Goal: Task Accomplishment & Management: Manage account settings

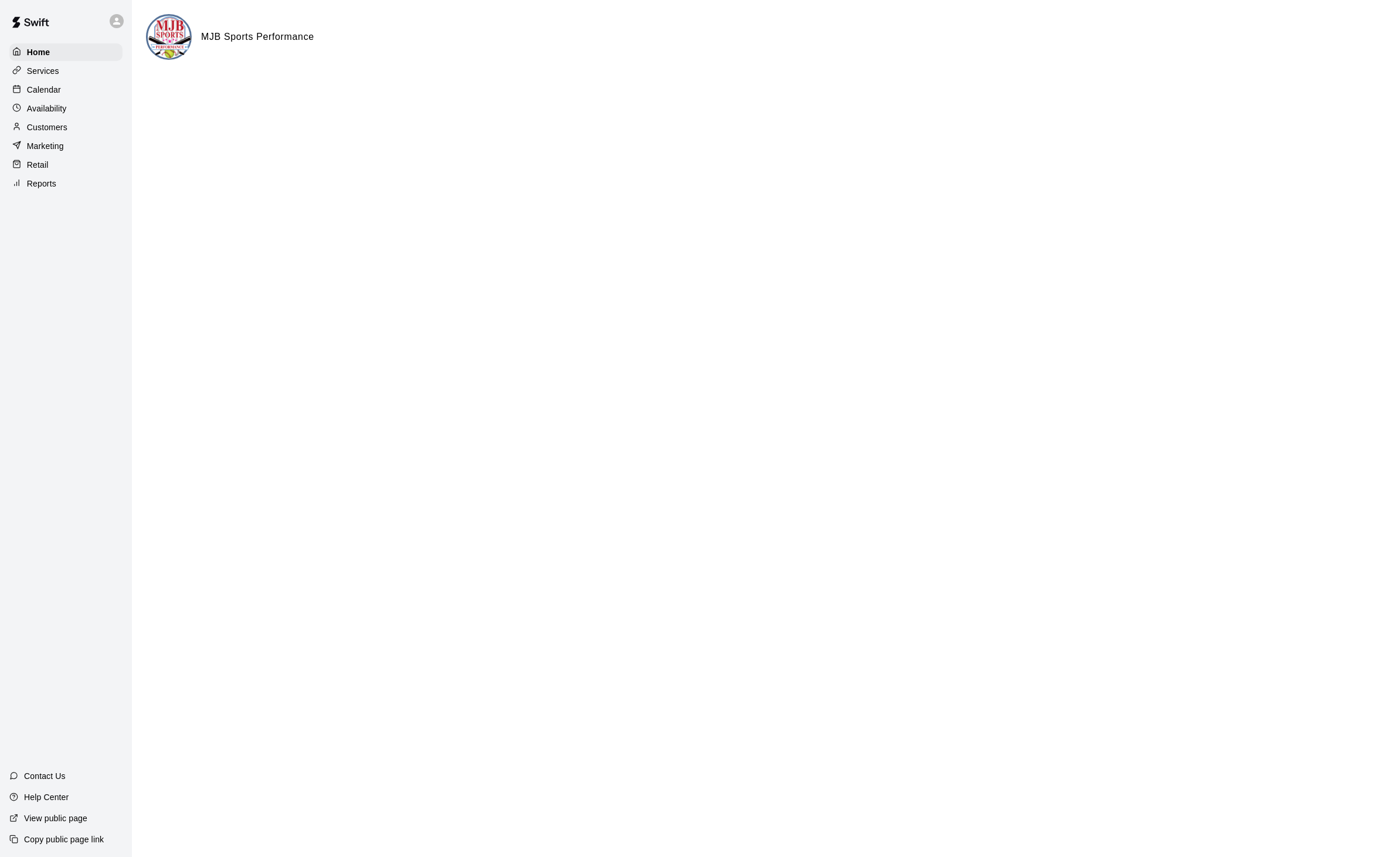
click at [46, 95] on p "Calendar" at bounding box center [44, 90] width 34 height 11
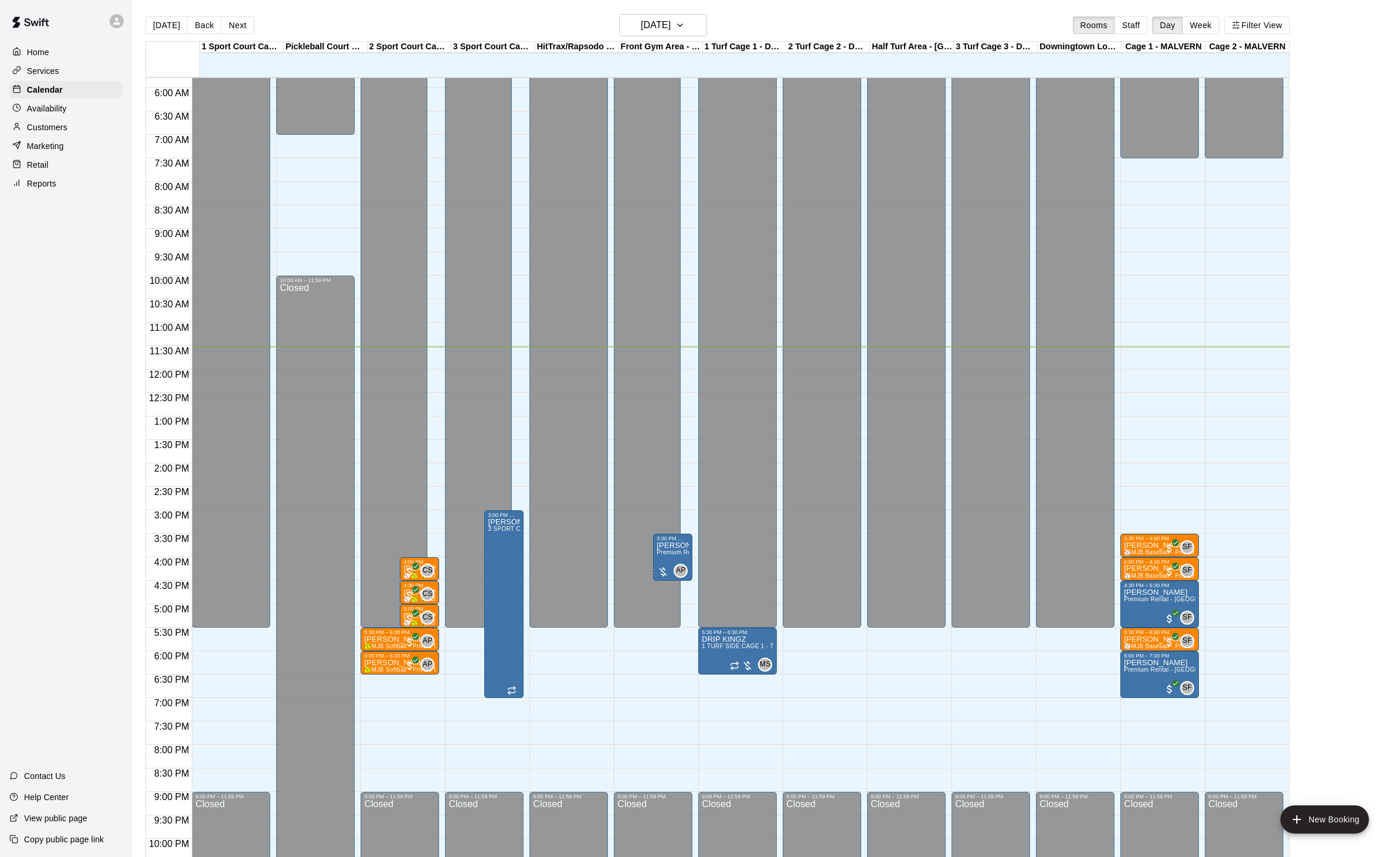
scroll to position [270, 0]
click at [694, 19] on button "[DATE]" at bounding box center [663, 25] width 88 height 23
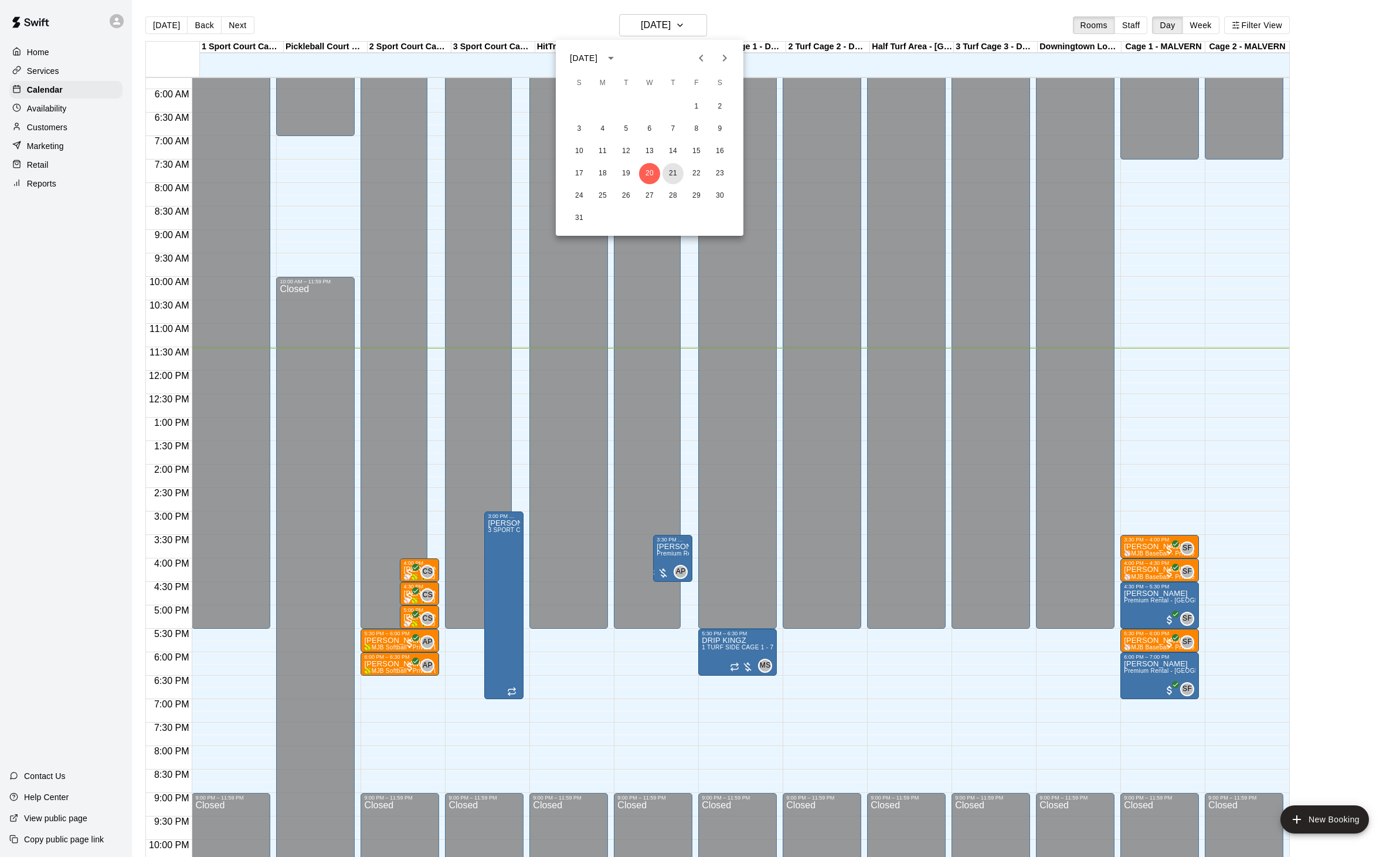
click at [680, 173] on button "21" at bounding box center [673, 173] width 21 height 21
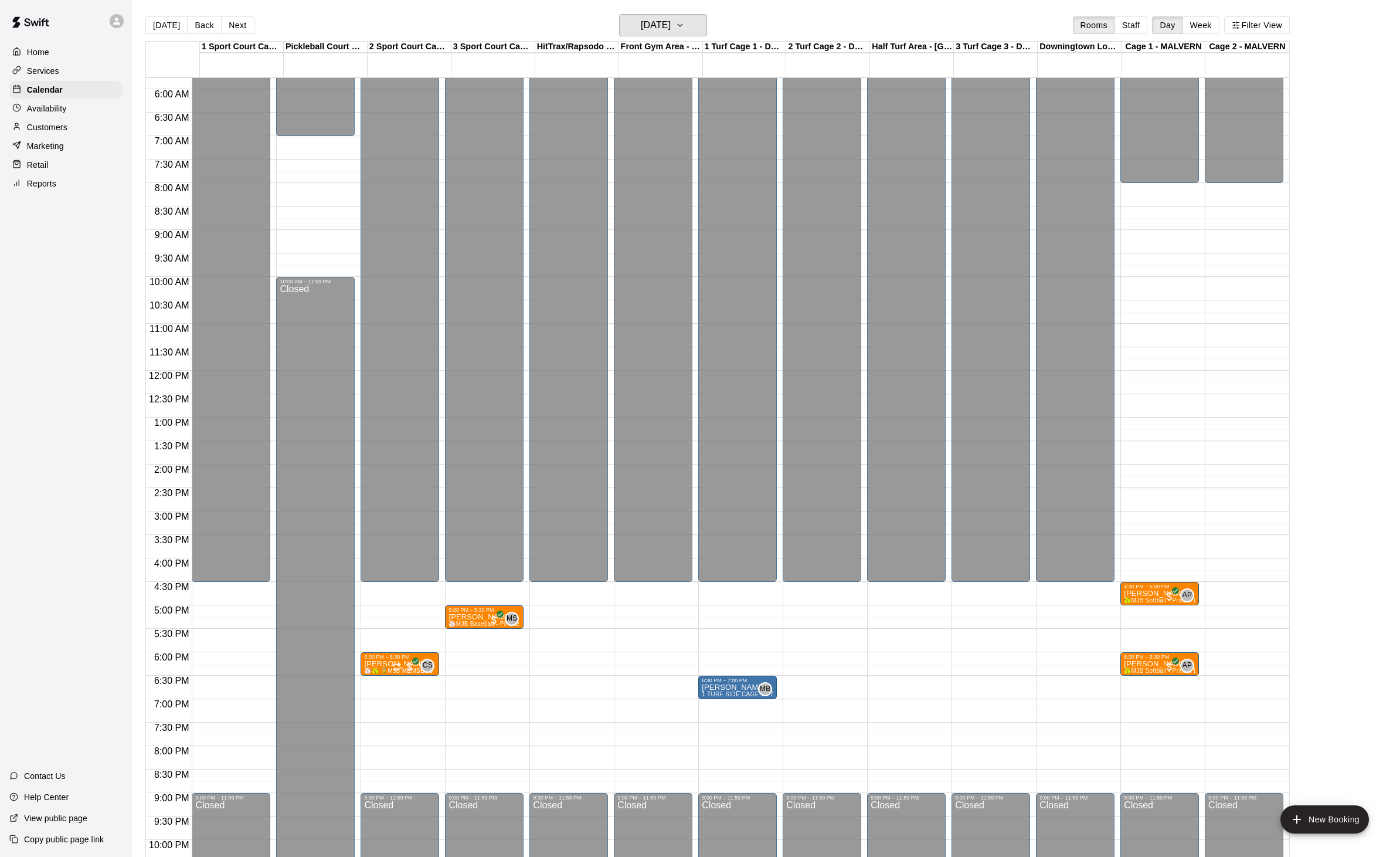
scroll to position [19, 0]
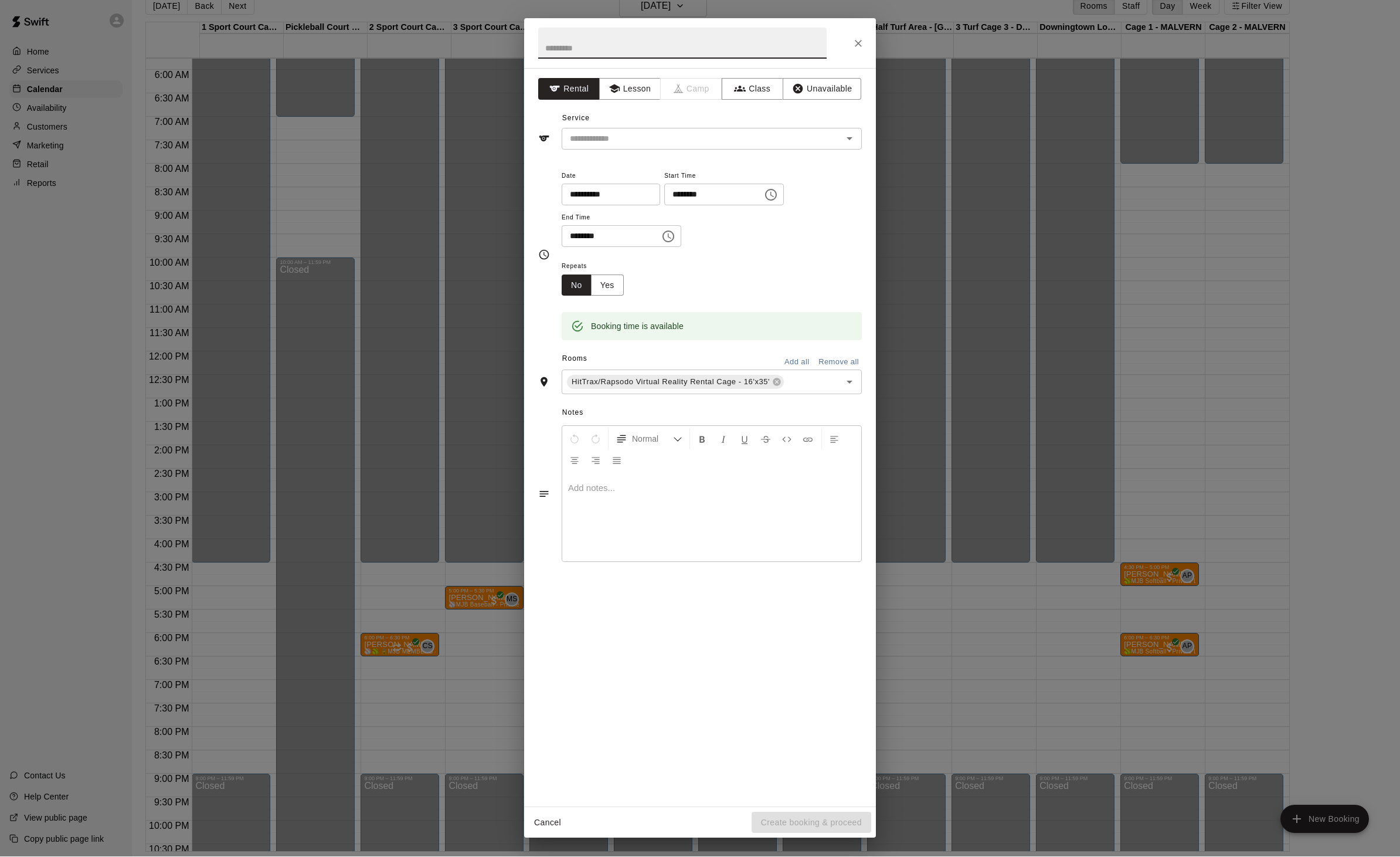
click at [469, 715] on div "**********" at bounding box center [700, 428] width 1400 height 857
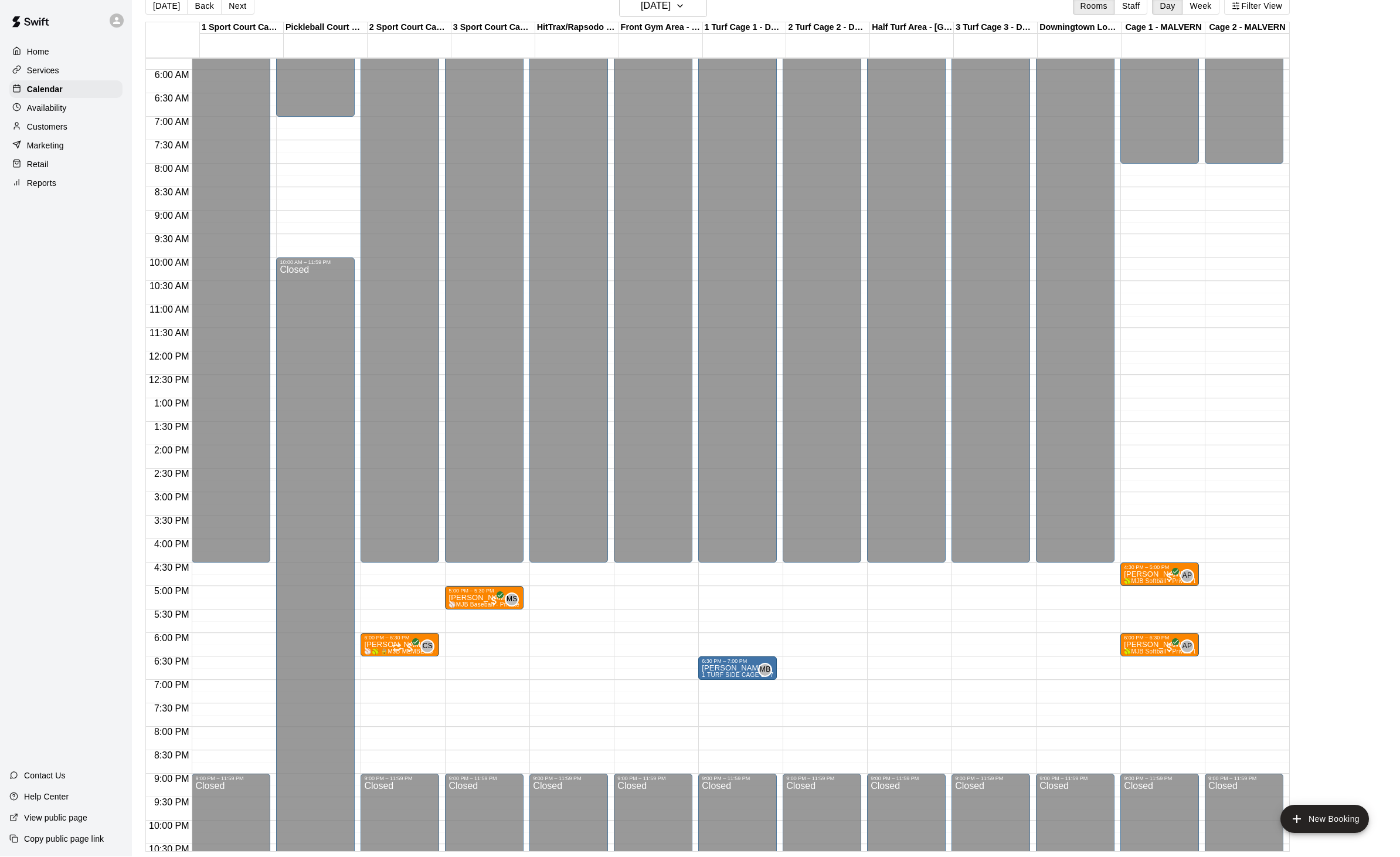
click at [492, 687] on div "12:00 AM – 4:30 PM Closed 5:00 PM – 5:30 PM Jimmy Mozdzen ⚾️MJB Baseball - Priv…" at bounding box center [484, 351] width 78 height 1126
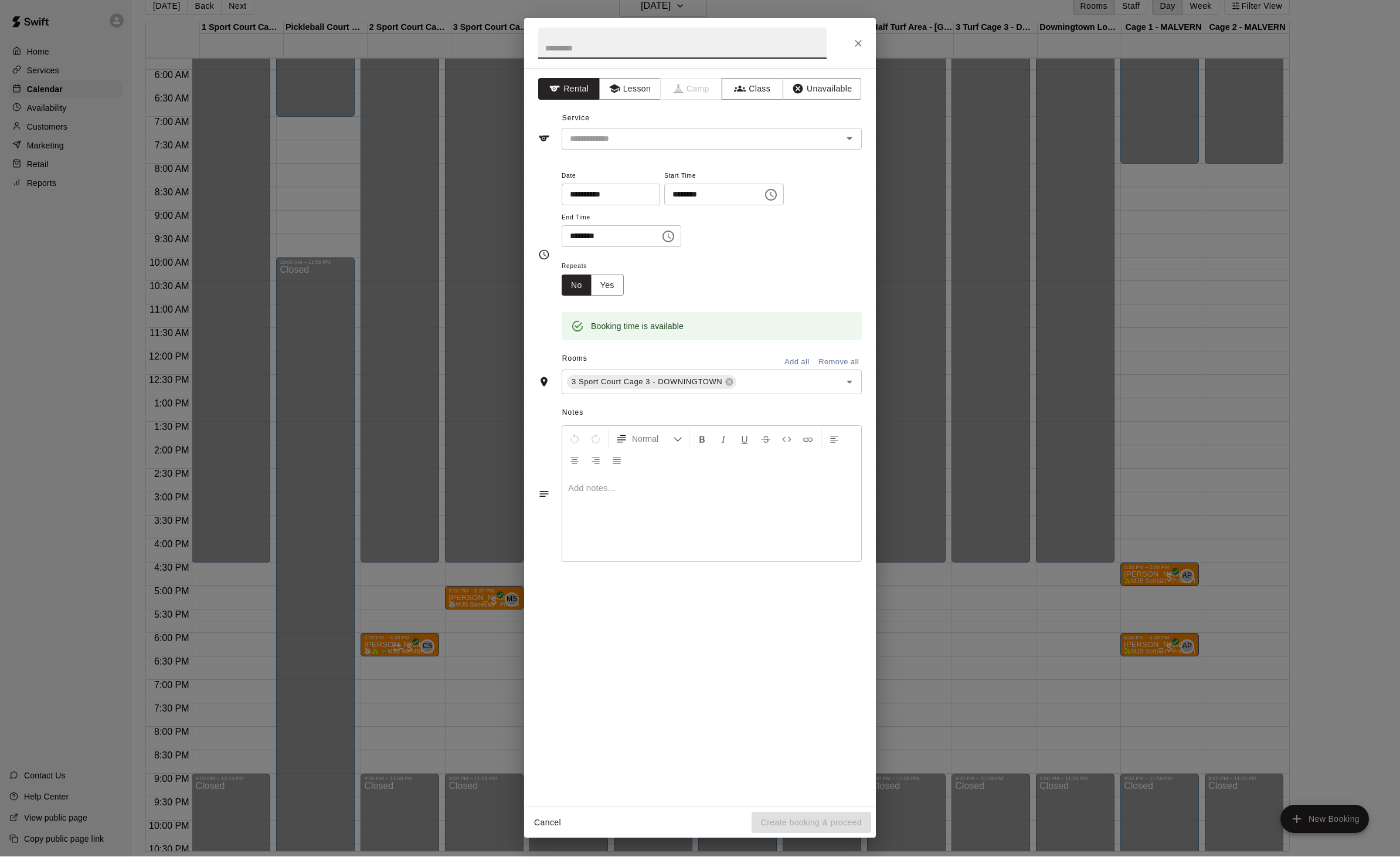
click at [574, 40] on input "text" at bounding box center [682, 44] width 288 height 31
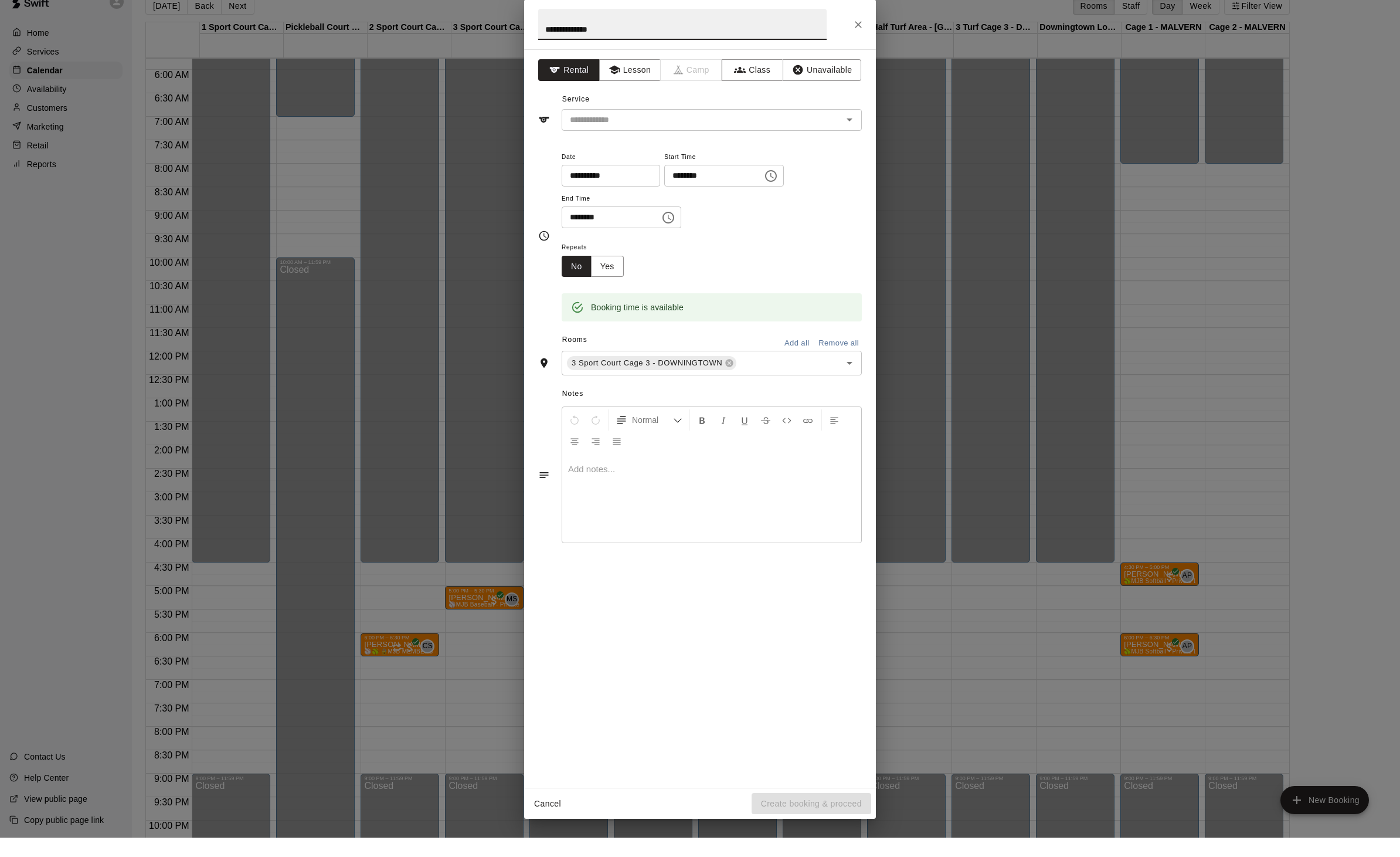
click at [837, 147] on div at bounding box center [842, 139] width 31 height 16
type input "**********"
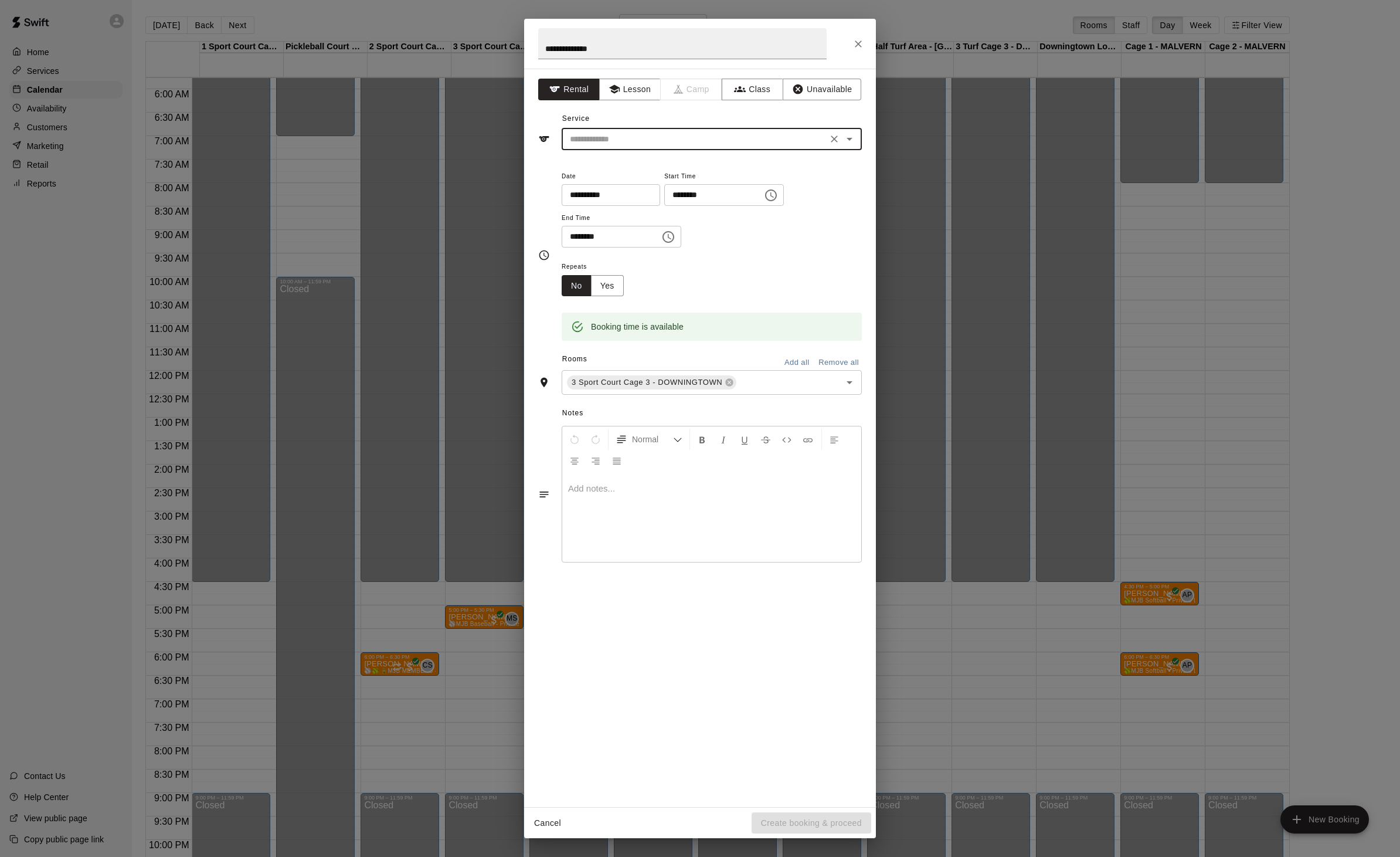
click at [849, 146] on icon "Open" at bounding box center [849, 138] width 14 height 14
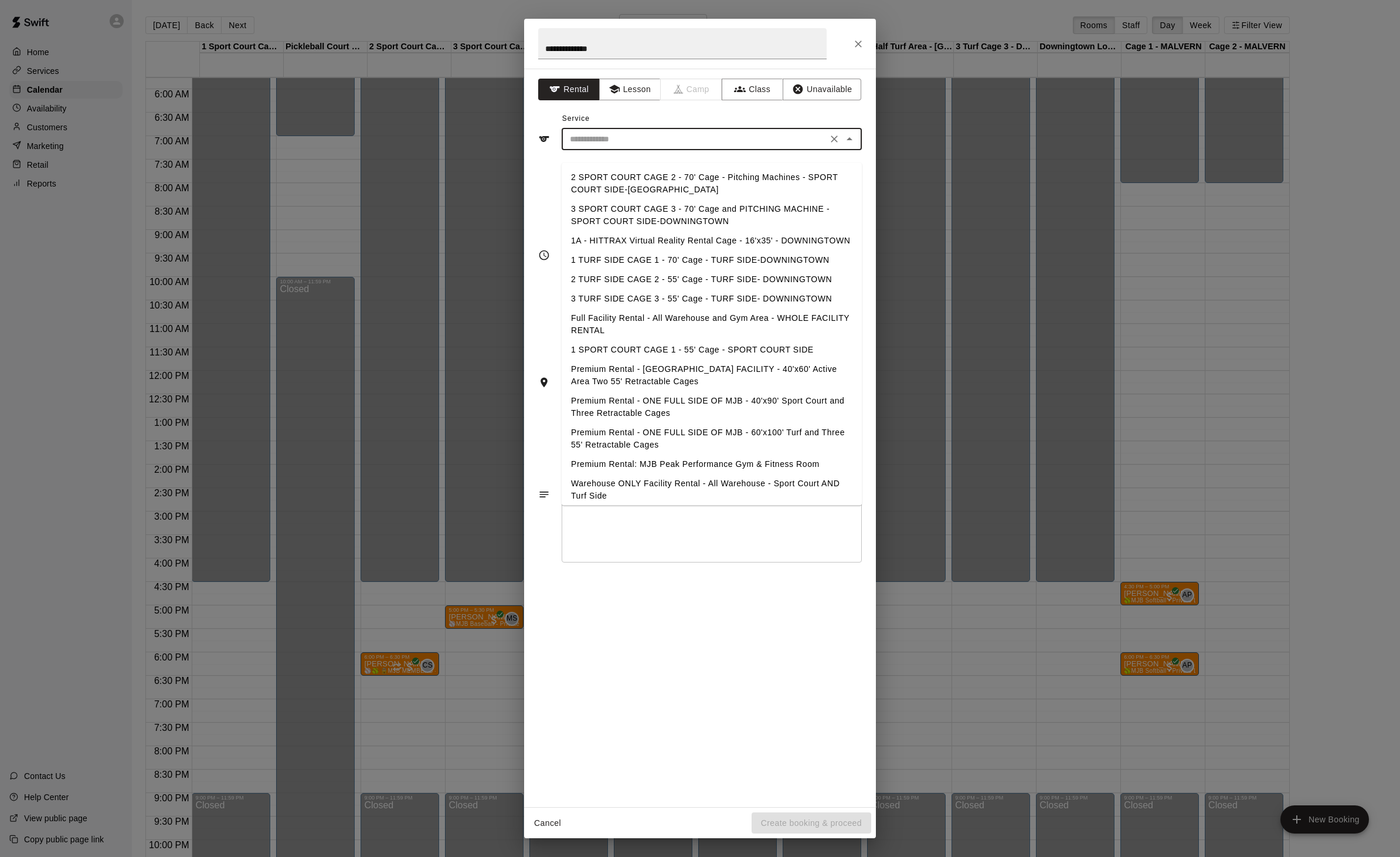
click at [593, 212] on li "3 SPORT COURT CAGE 3 - 70' Cage and PITCHING MACHINE - SPORT COURT SIDE-DOWNING…" at bounding box center [711, 214] width 300 height 32
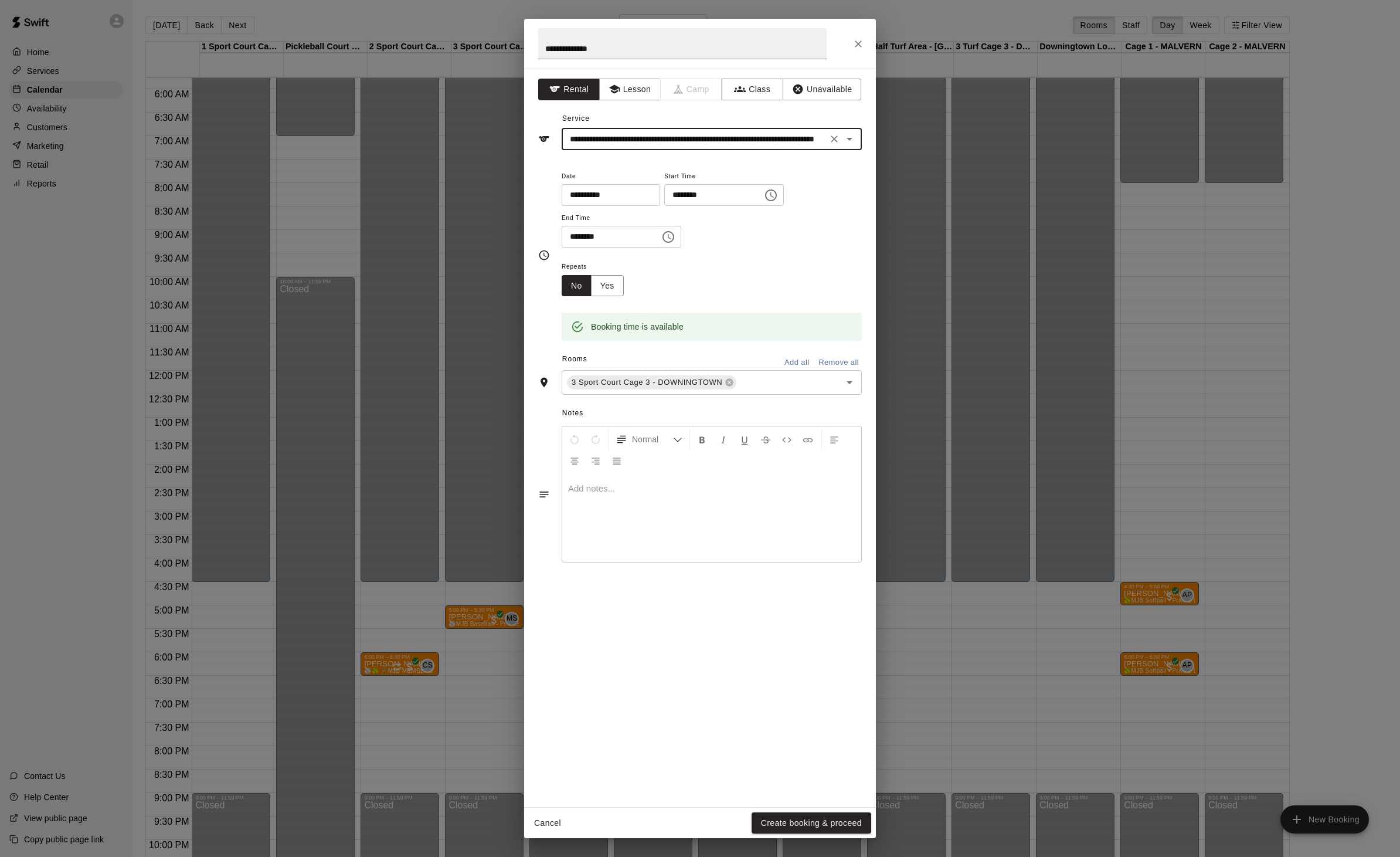
type input "**********"
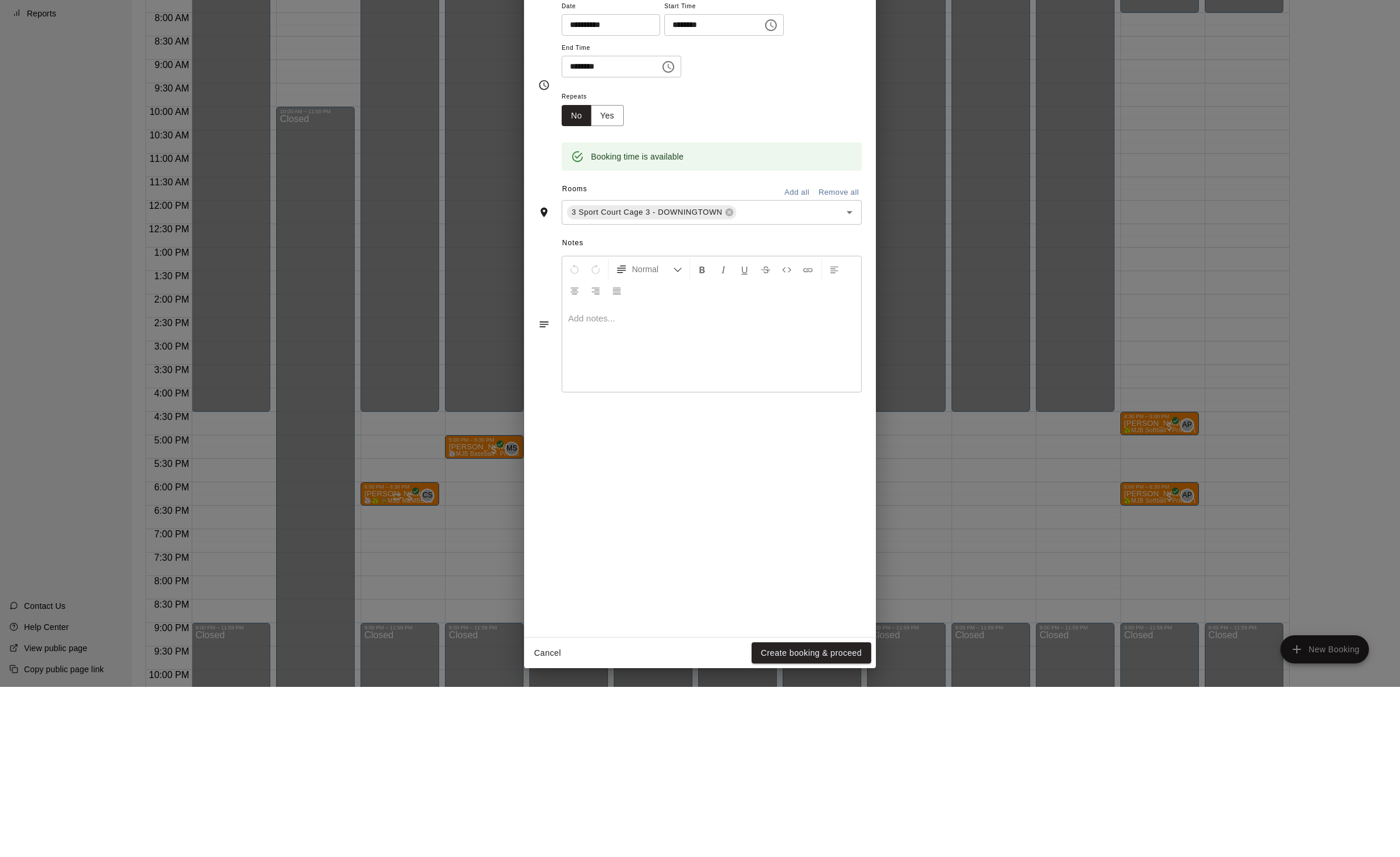
click at [613, 275] on button "Yes" at bounding box center [607, 286] width 33 height 22
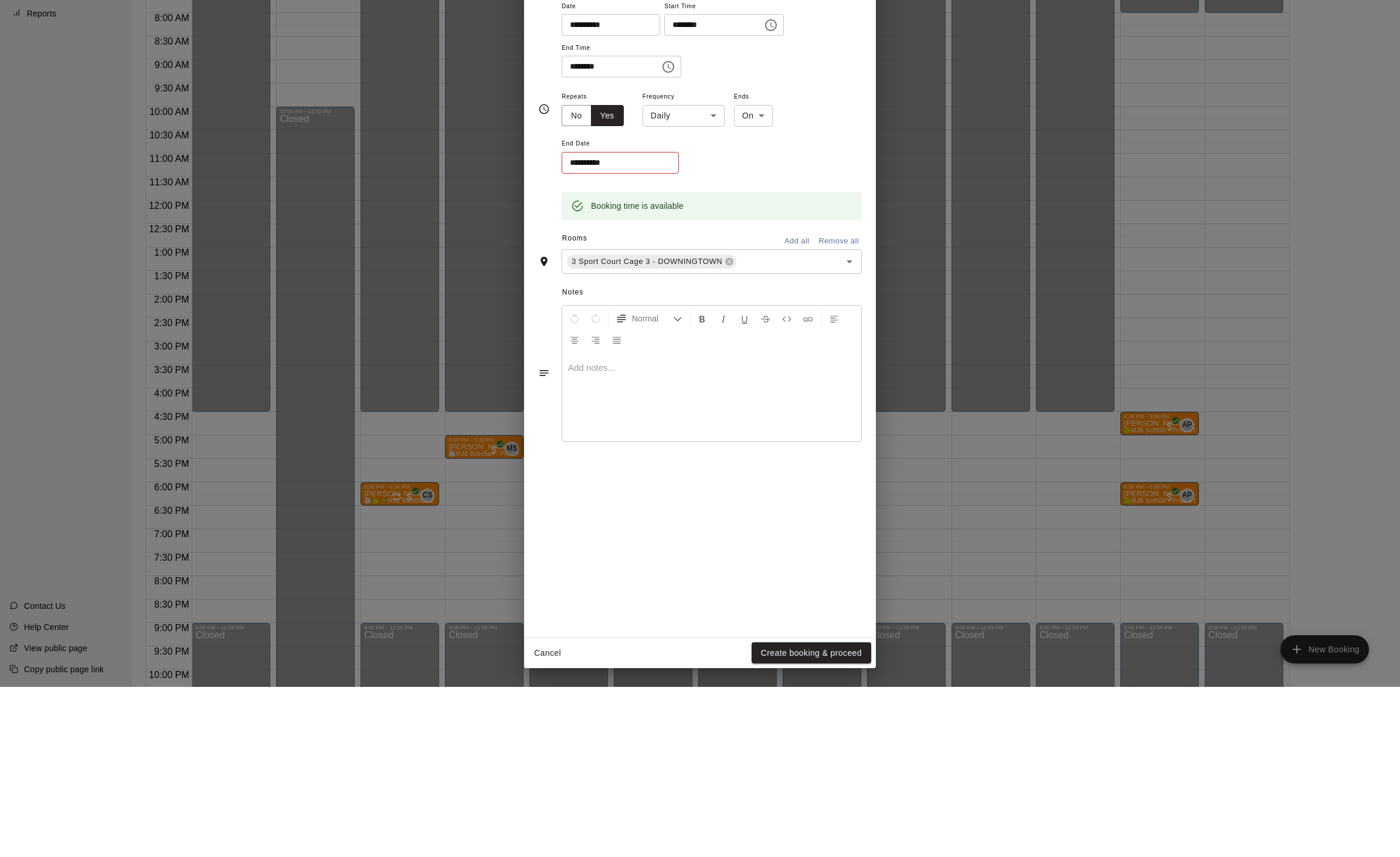
scroll to position [19, 0]
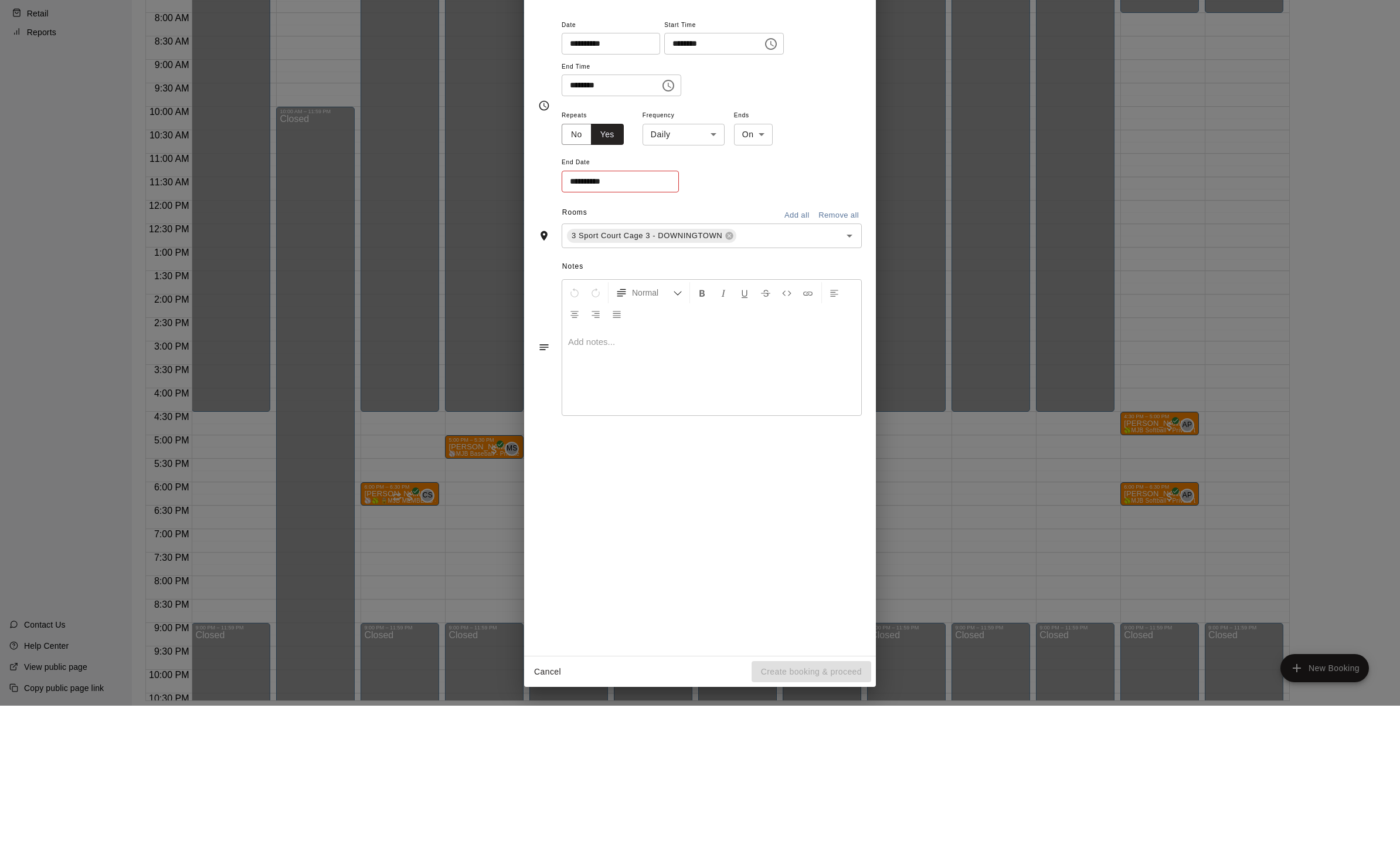
click at [723, 331] on body "Home Services Calendar Availability Customers Marketing Retail Reports Contact …" at bounding box center [700, 419] width 1400 height 876
click at [647, 369] on li "Weekly [DATE]" at bounding box center [691, 367] width 146 height 19
type input "******"
click at [595, 344] on input "**********" at bounding box center [616, 333] width 109 height 22
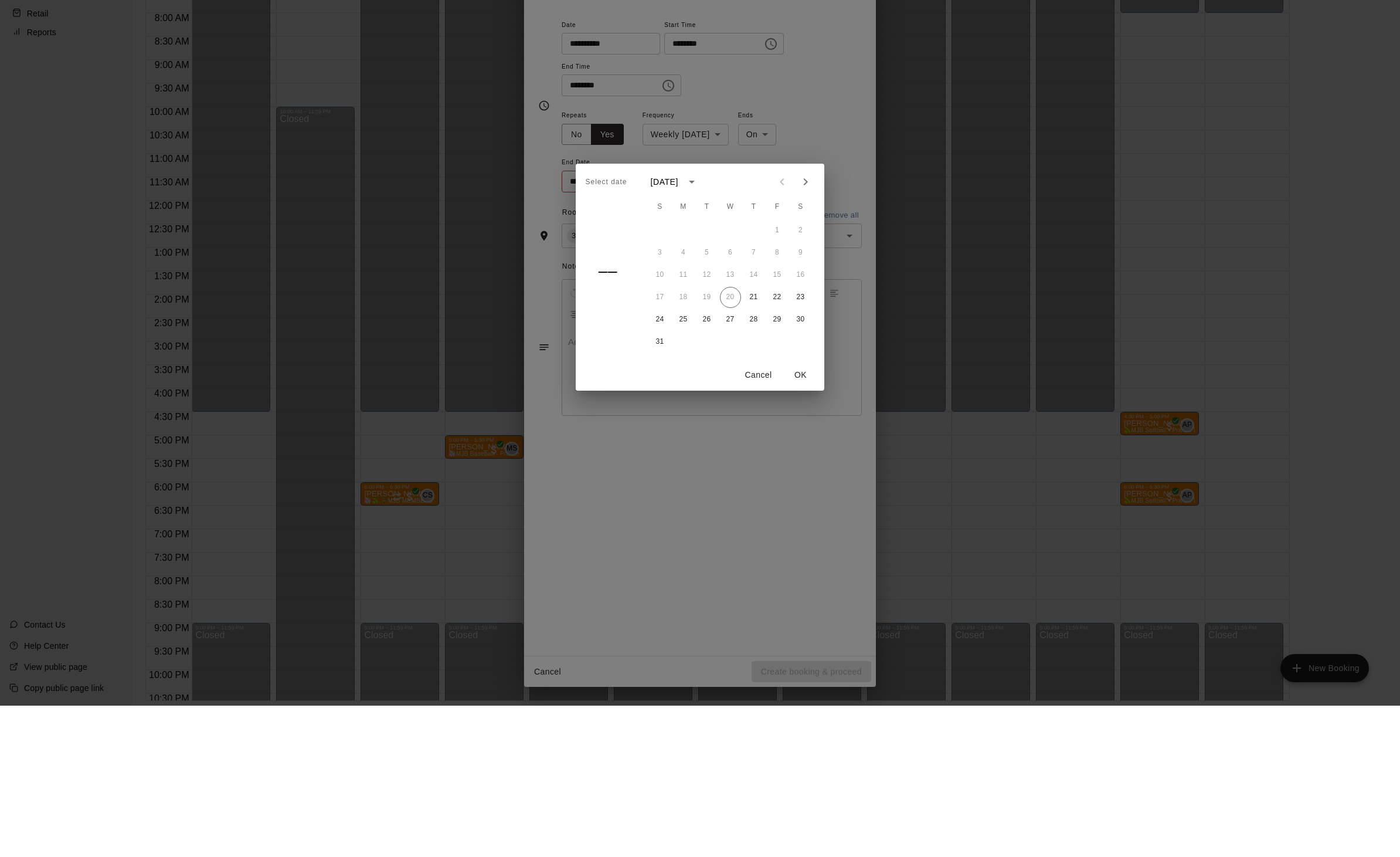
click at [812, 340] on icon "Next month" at bounding box center [805, 333] width 14 height 14
click at [763, 482] on button "30" at bounding box center [754, 471] width 21 height 21
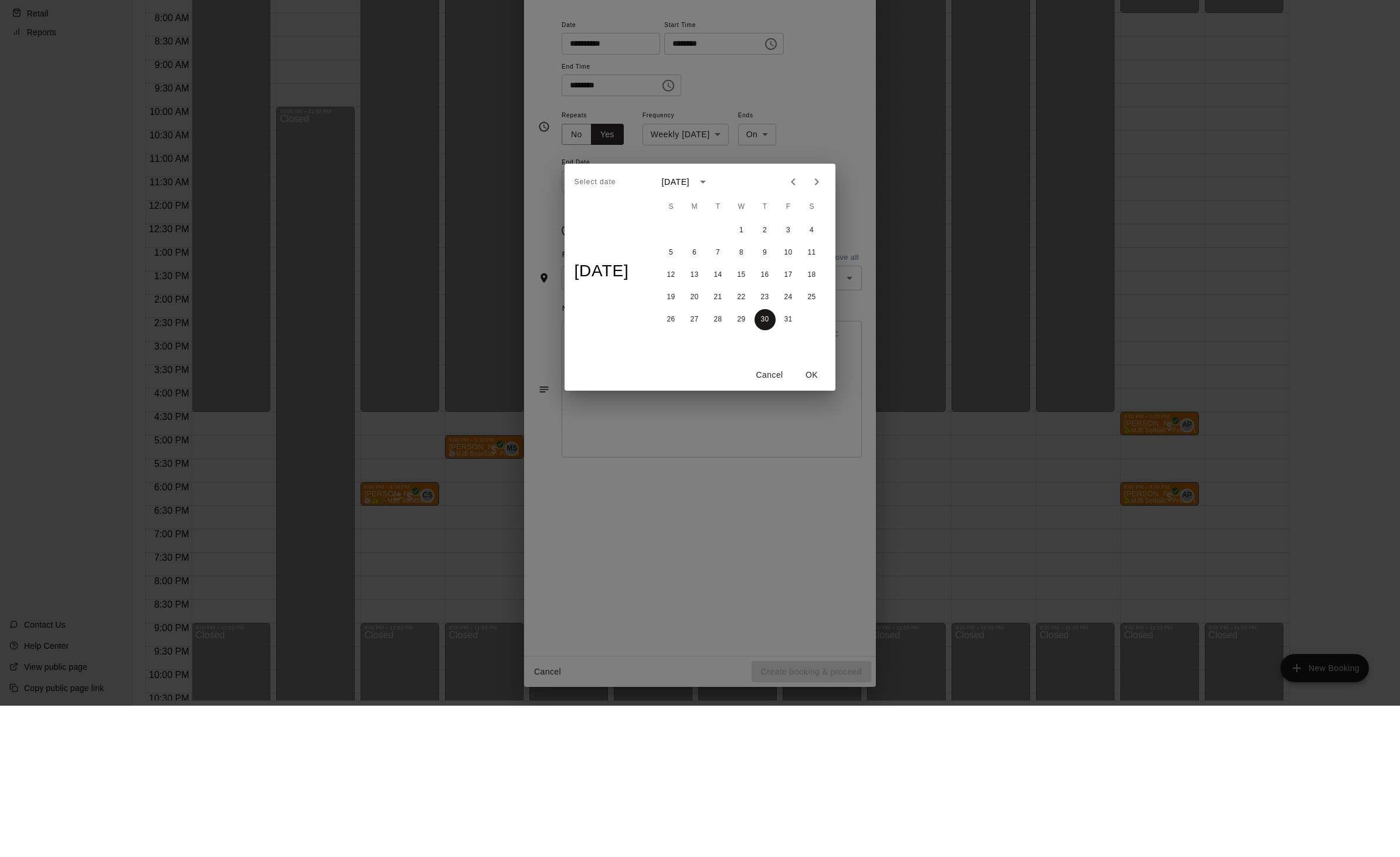
type input "**********"
click at [815, 537] on button "OK" at bounding box center [812, 526] width 37 height 22
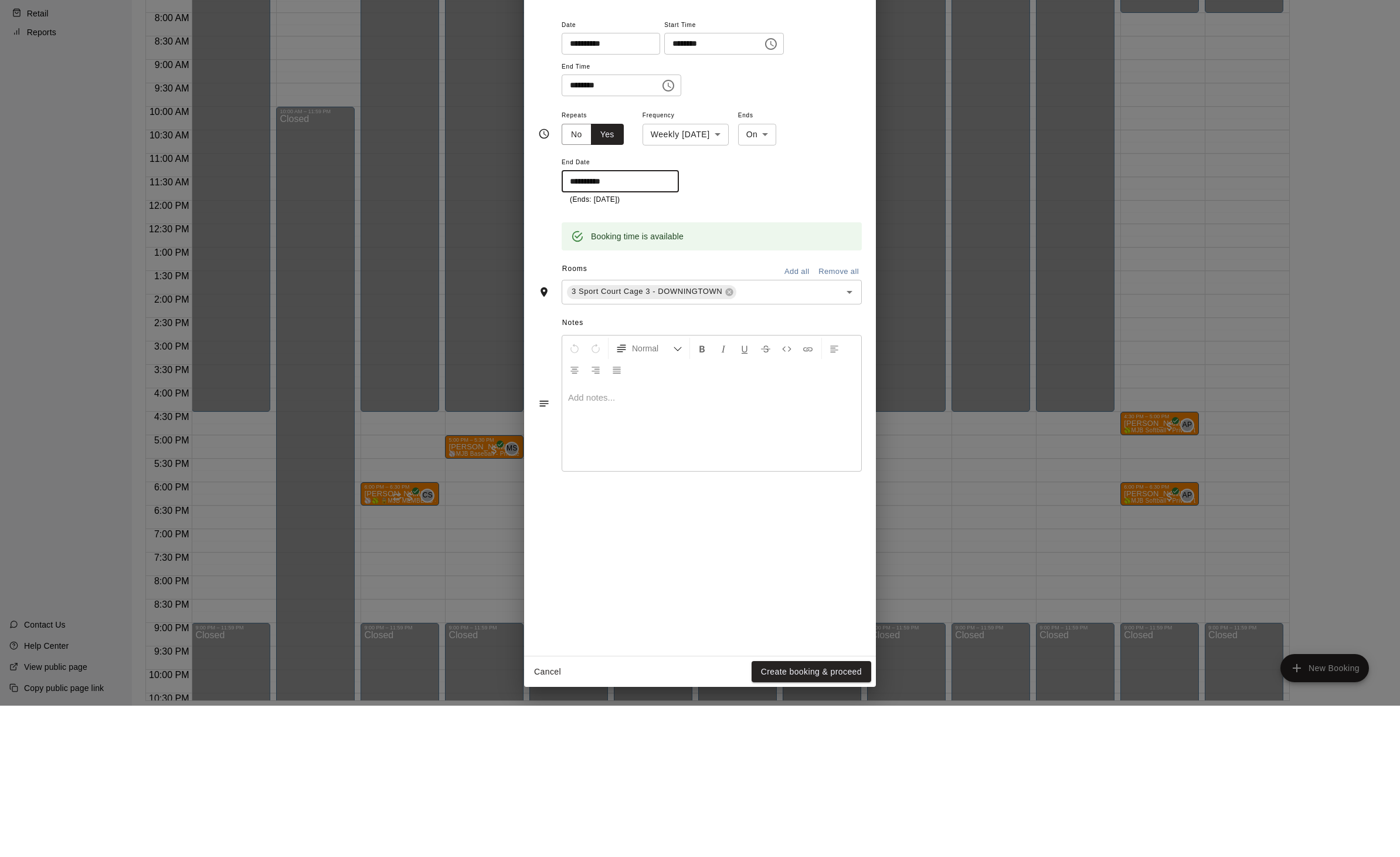
click at [773, 834] on button "Create booking & proceed" at bounding box center [812, 823] width 120 height 22
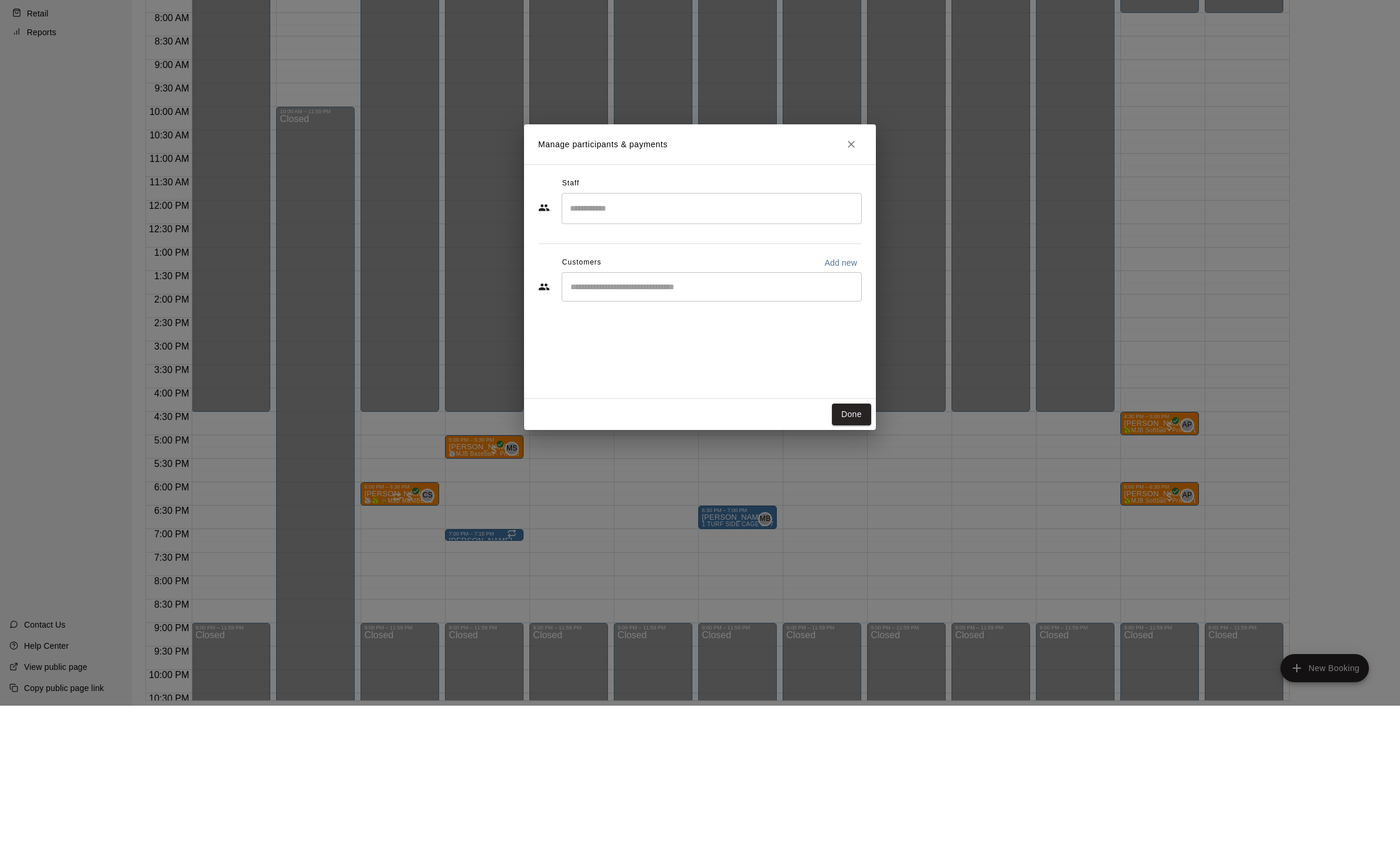
click at [605, 370] on input "Search staff" at bounding box center [712, 359] width 290 height 20
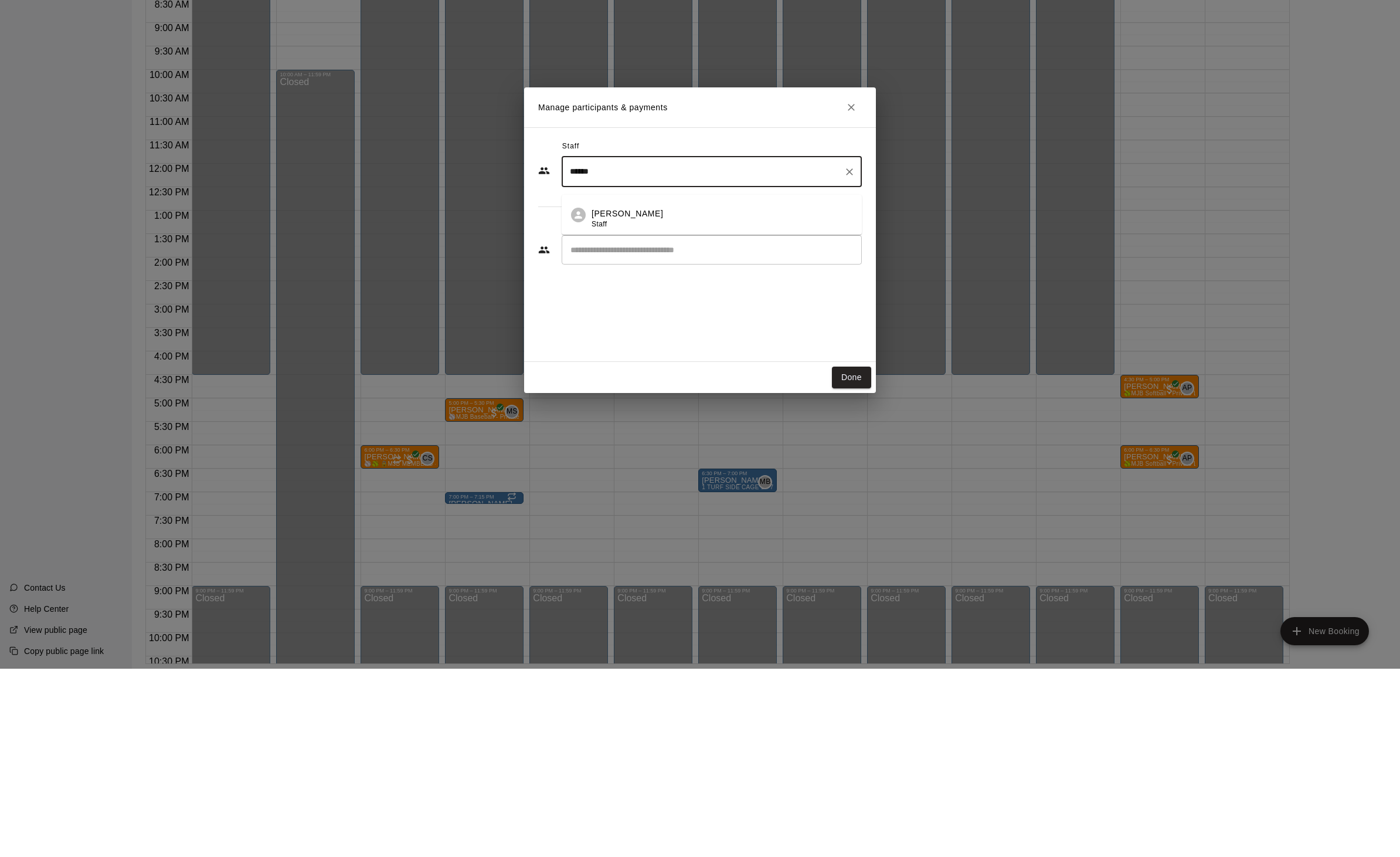
click at [602, 396] on p "[PERSON_NAME]" at bounding box center [627, 401] width 71 height 12
type input "******"
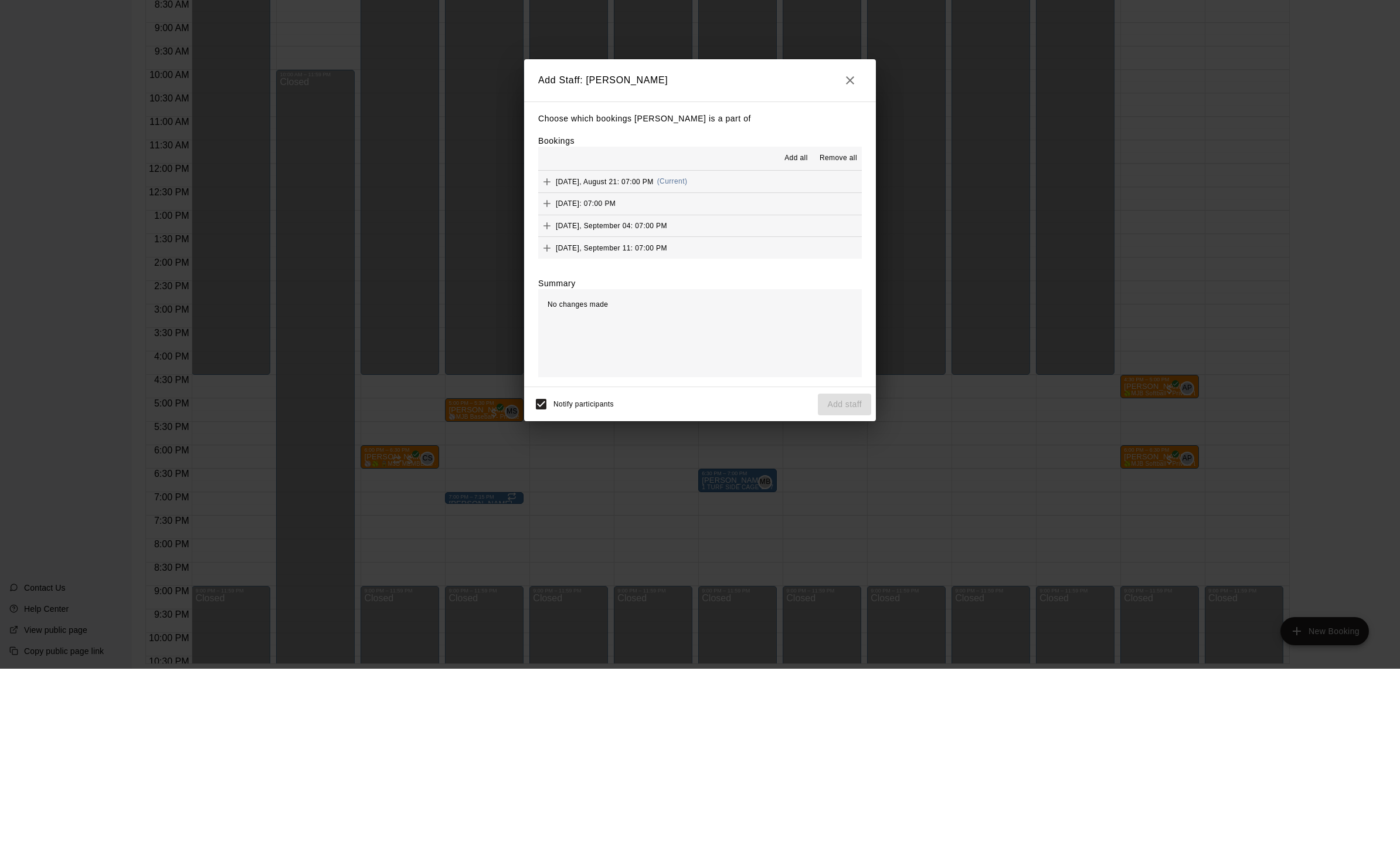
click at [778, 477] on div "No changes made" at bounding box center [700, 521] width 324 height 88
click at [773, 477] on div "No changes made" at bounding box center [700, 521] width 324 height 88
click at [829, 629] on div "Add Staff: Michael Bivona Choose which bookings Michael Bivona is a part of Boo…" at bounding box center [700, 428] width 1400 height 857
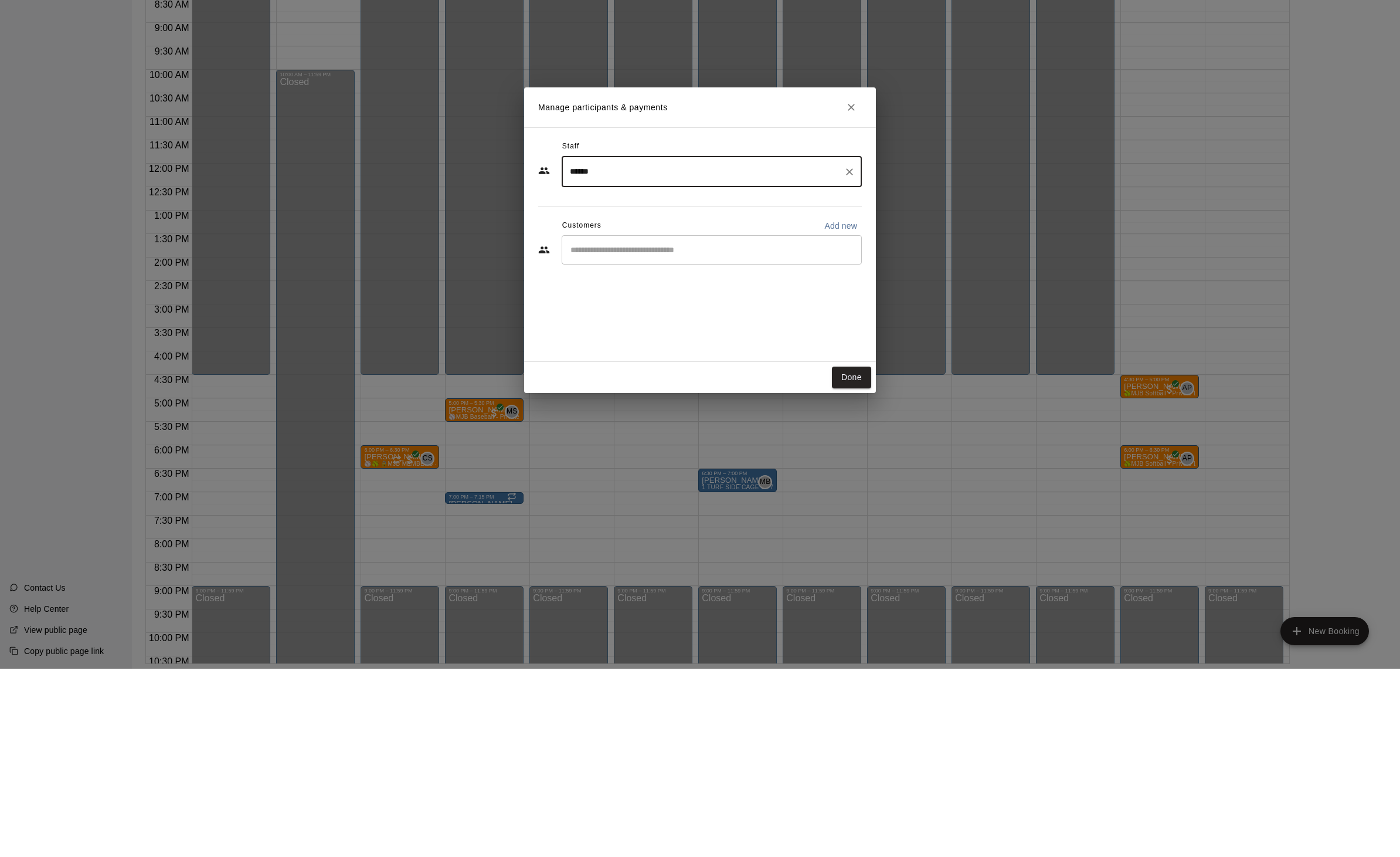
click at [771, 550] on div "Done" at bounding box center [700, 566] width 352 height 31
click at [658, 550] on div "Done" at bounding box center [700, 566] width 352 height 31
click at [853, 601] on div "Manage participants & payments Staff ****** ​ Customers Add new ​ Done" at bounding box center [700, 428] width 1400 height 857
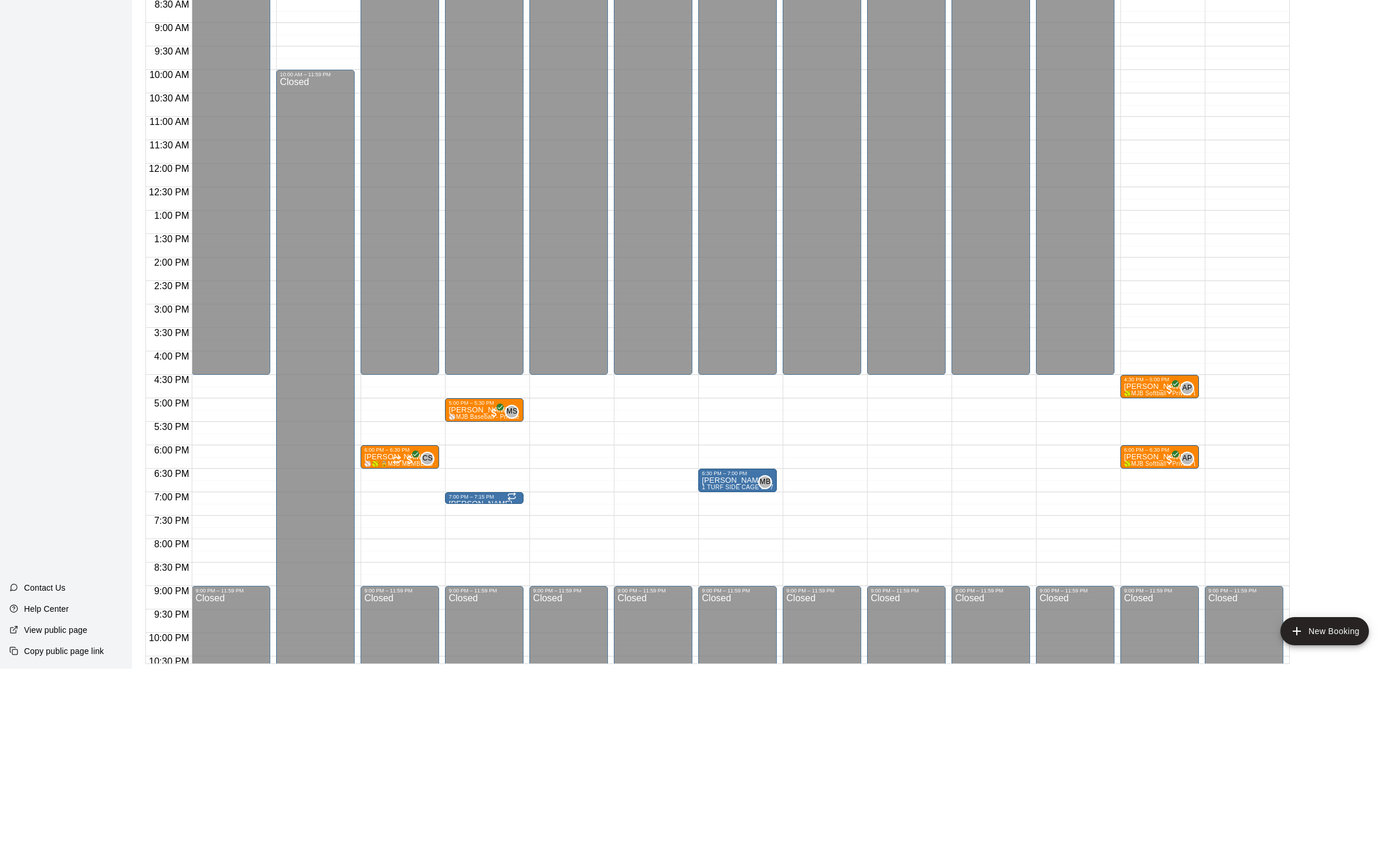
click at [480, 682] on div "7:00 PM – 7:15 PM" at bounding box center [484, 685] width 71 height 6
click at [455, 507] on div at bounding box center [700, 428] width 1400 height 857
click at [486, 682] on div at bounding box center [484, 682] width 71 height 0
click at [463, 514] on div at bounding box center [700, 428] width 1400 height 857
click at [471, 690] on div at bounding box center [484, 690] width 71 height 0
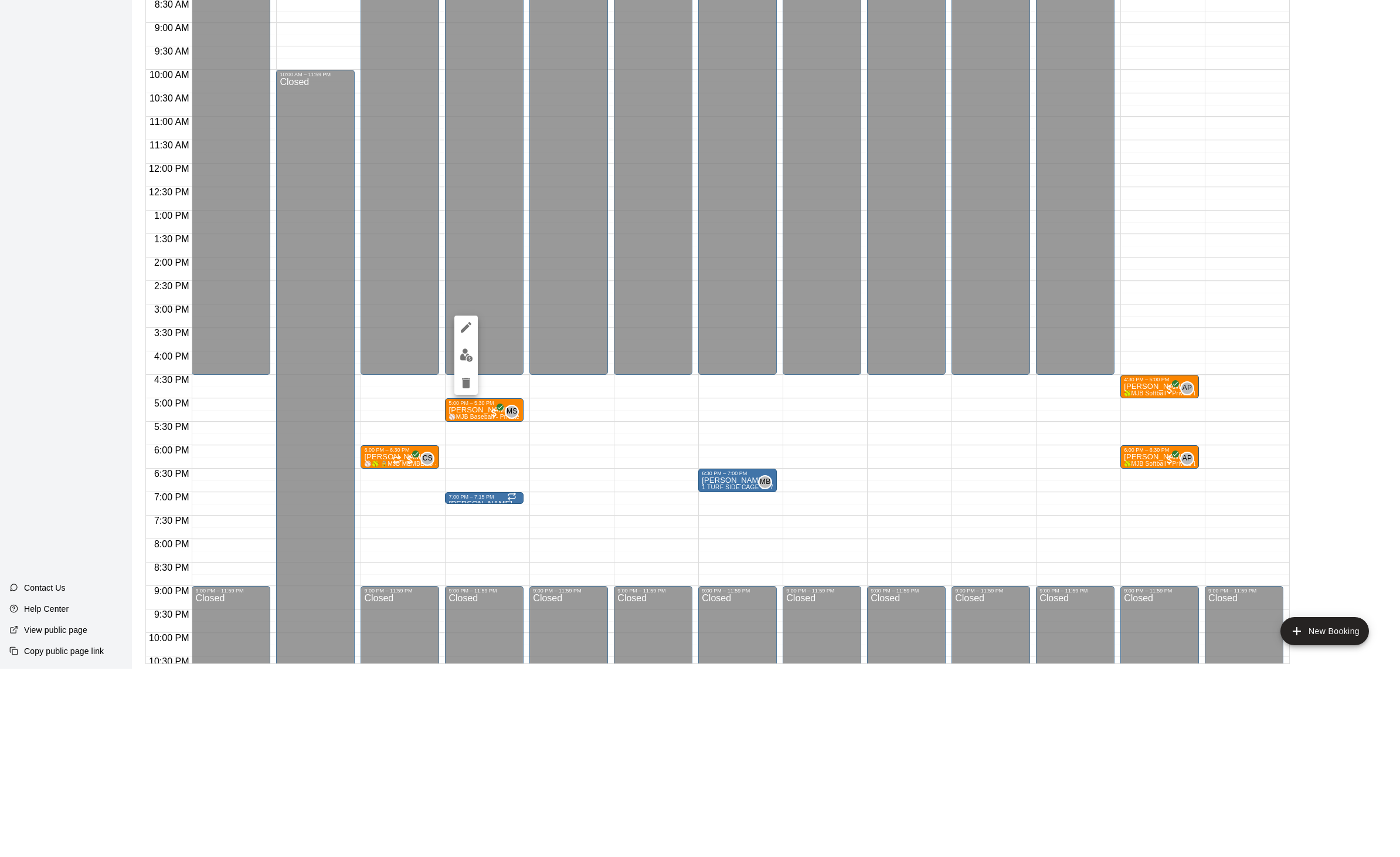
click at [469, 524] on div at bounding box center [700, 428] width 1400 height 857
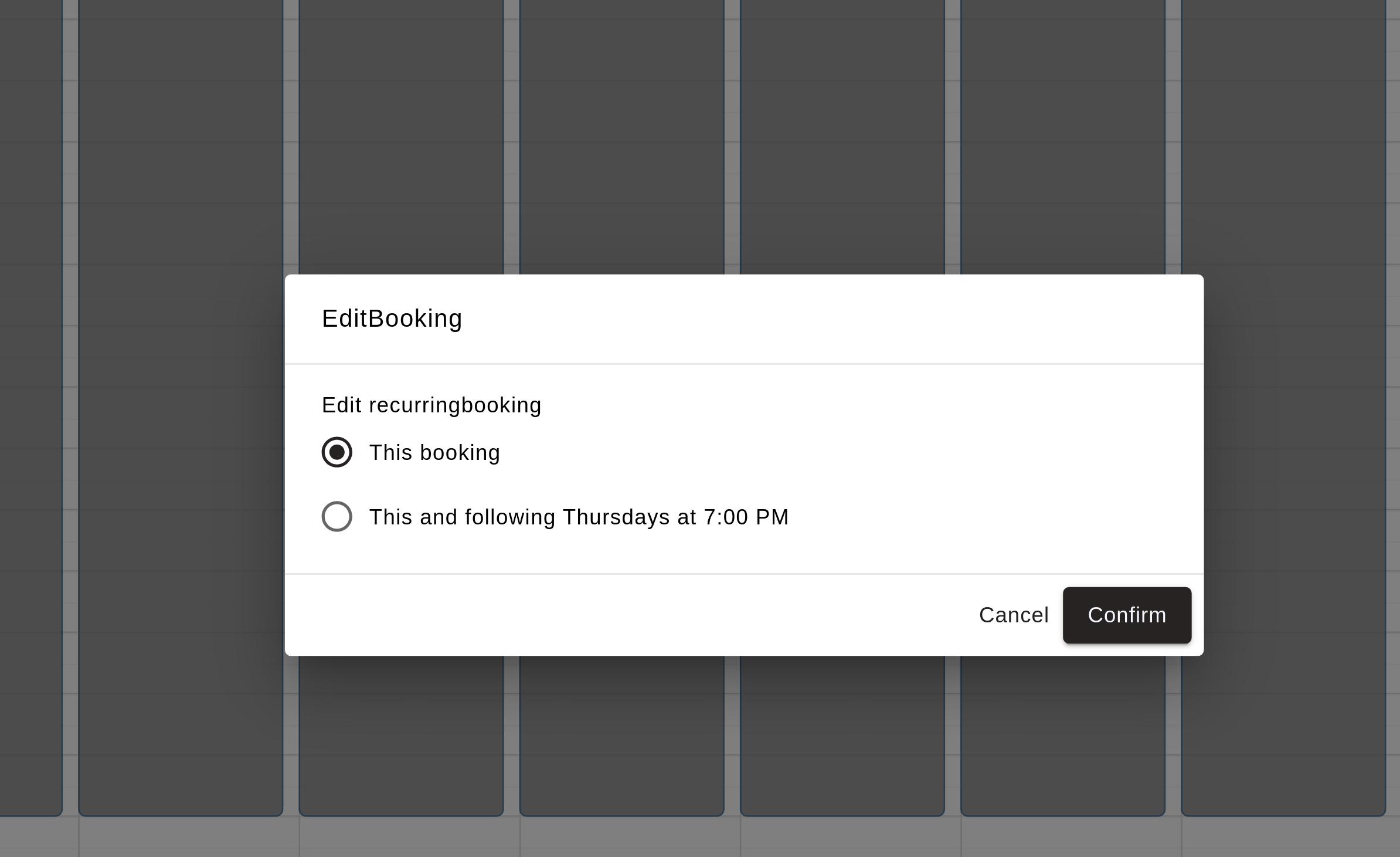
click at [822, 475] on button "Confirm" at bounding box center [846, 486] width 49 height 22
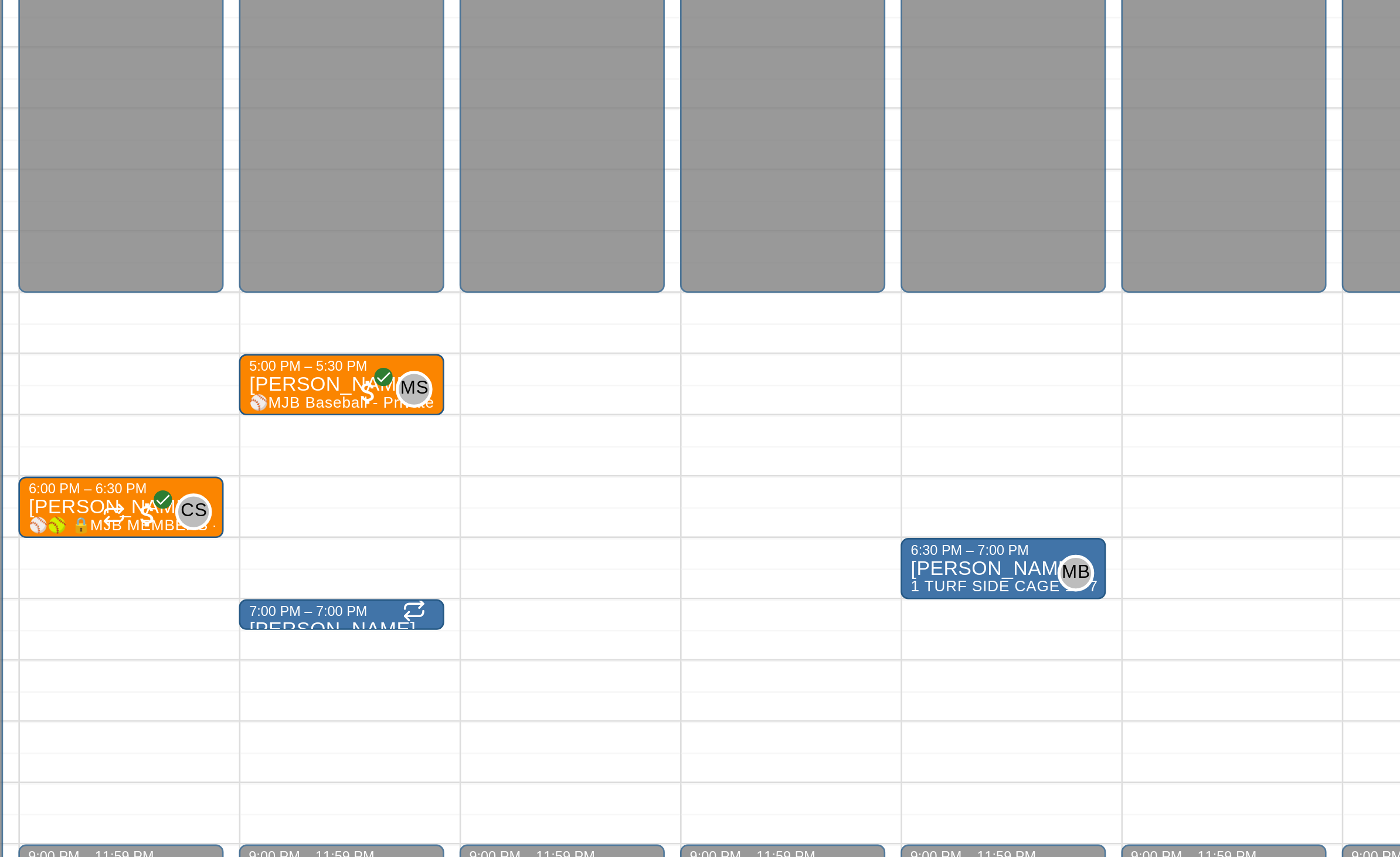
click at [448, 682] on div "7:00 PM – 7:00 PM" at bounding box center [484, 685] width 71 height 6
click at [162, 170] on div at bounding box center [700, 428] width 1400 height 857
click at [507, 680] on icon "Recurring event" at bounding box center [512, 685] width 10 height 10
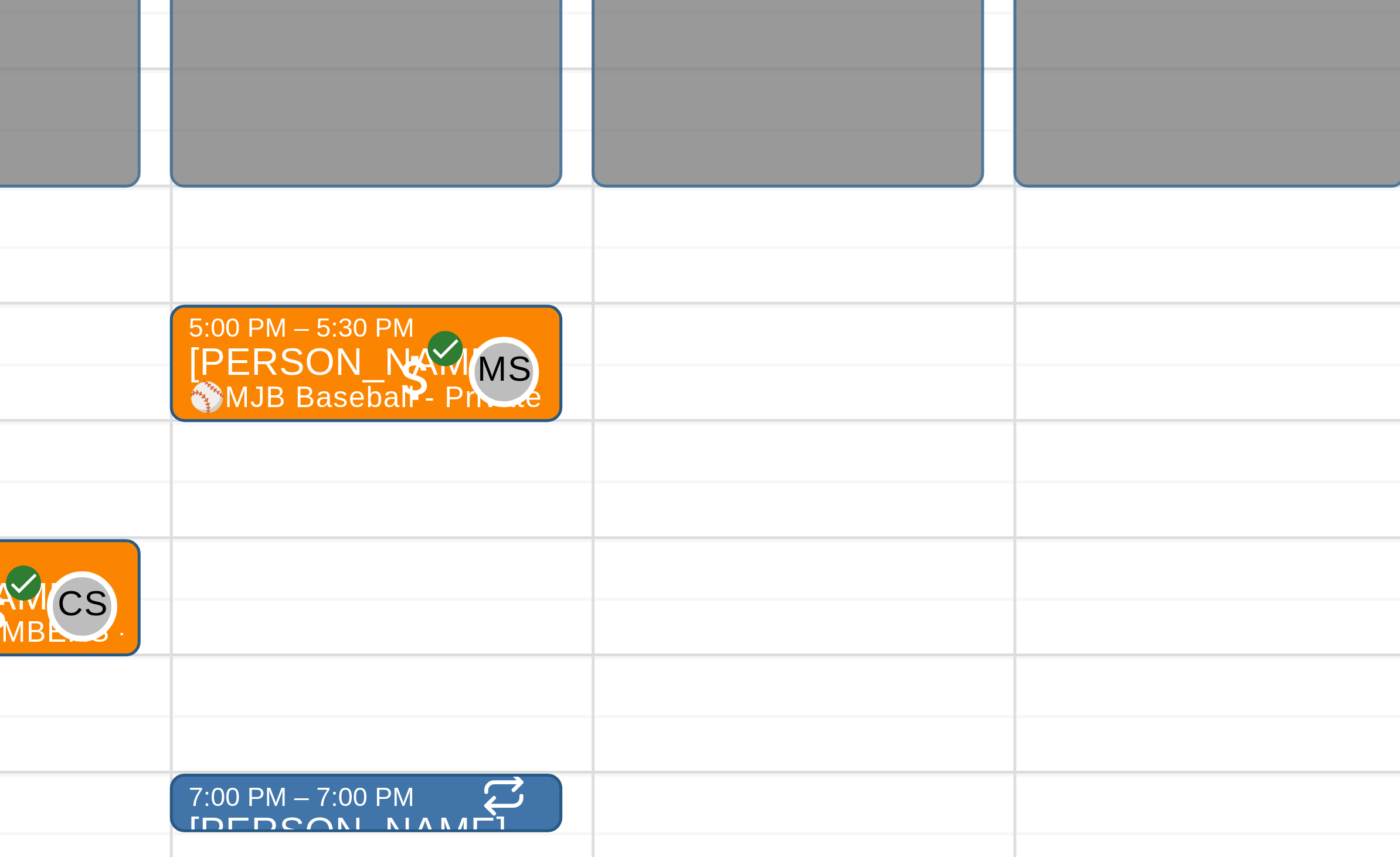
click at [107, 95] on div at bounding box center [700, 428] width 1400 height 857
click at [448, 682] on div "7:00 PM – 7:00 PM" at bounding box center [484, 685] width 71 height 6
click at [80, 96] on div at bounding box center [700, 428] width 1400 height 857
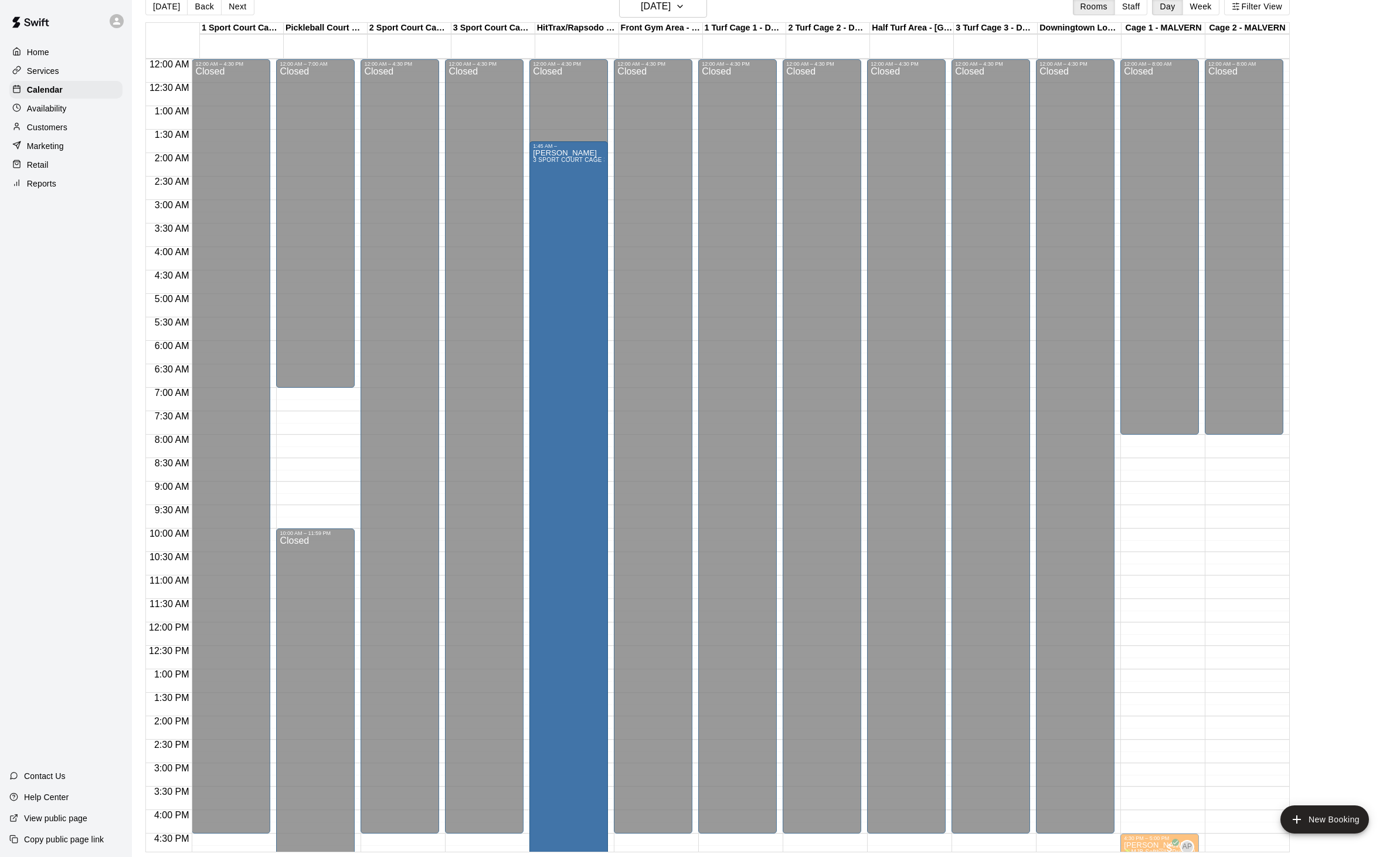
scroll to position [0, 0]
click at [575, 369] on div "Mikayla lesson 3 SPORT COURT CAGE 3 - 70' Cage and PITCHING MACHINE - SPORT COU…" at bounding box center [569, 577] width 71 height 857
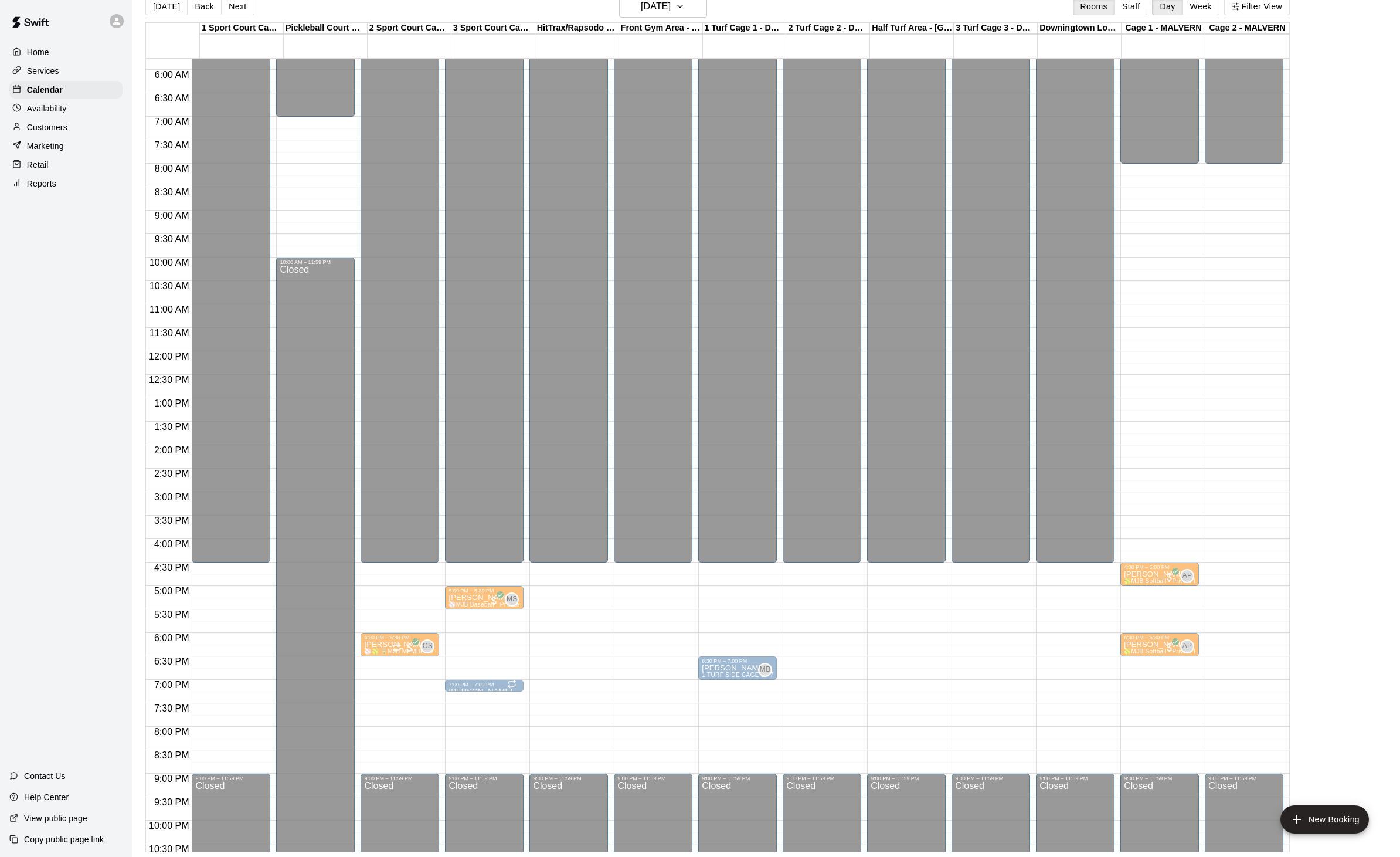
scroll to position [270, 0]
click at [482, 682] on div "7:00 PM – 7:00 PM" at bounding box center [484, 685] width 71 height 6
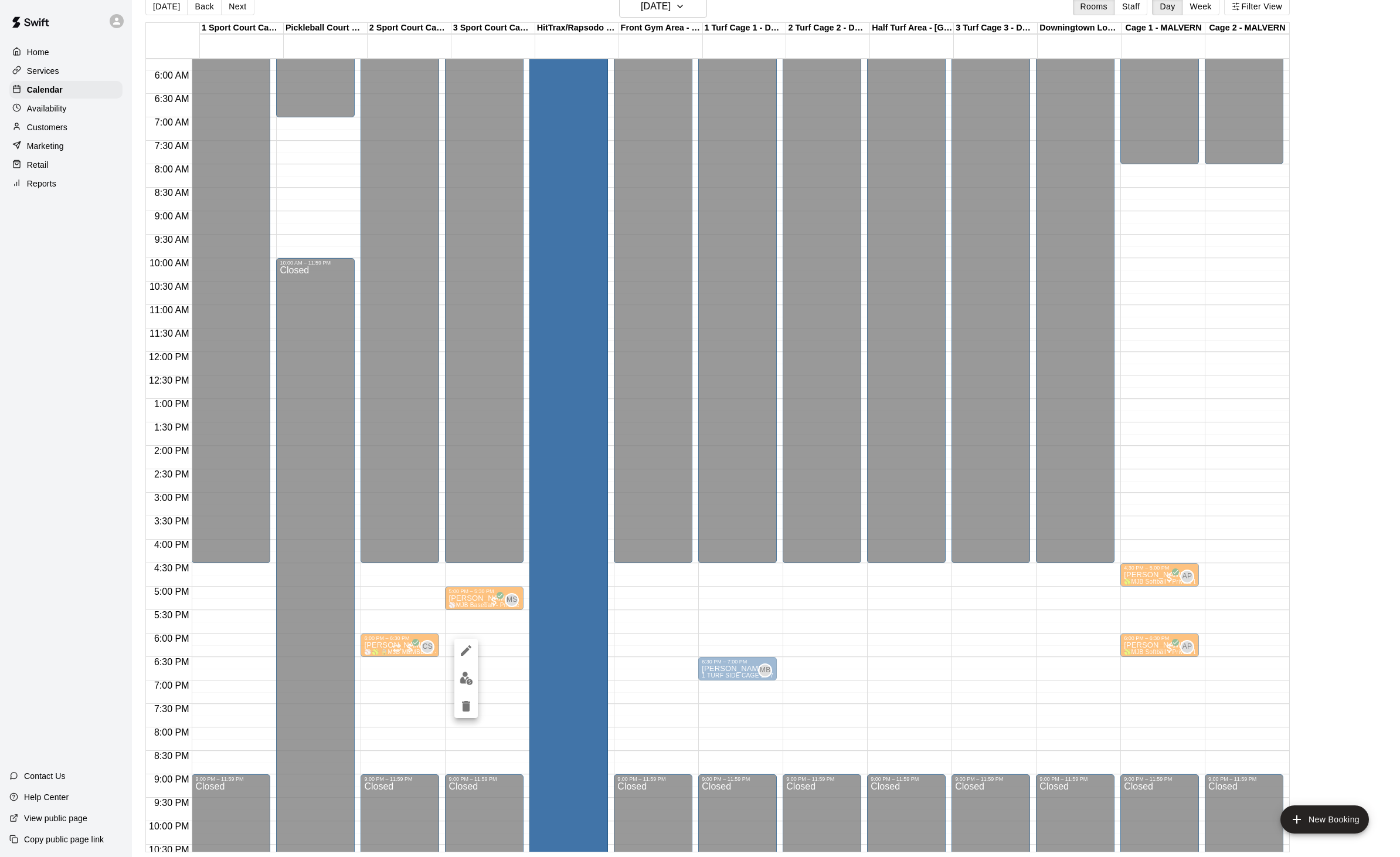
click at [461, 711] on icon "delete" at bounding box center [465, 706] width 14 height 14
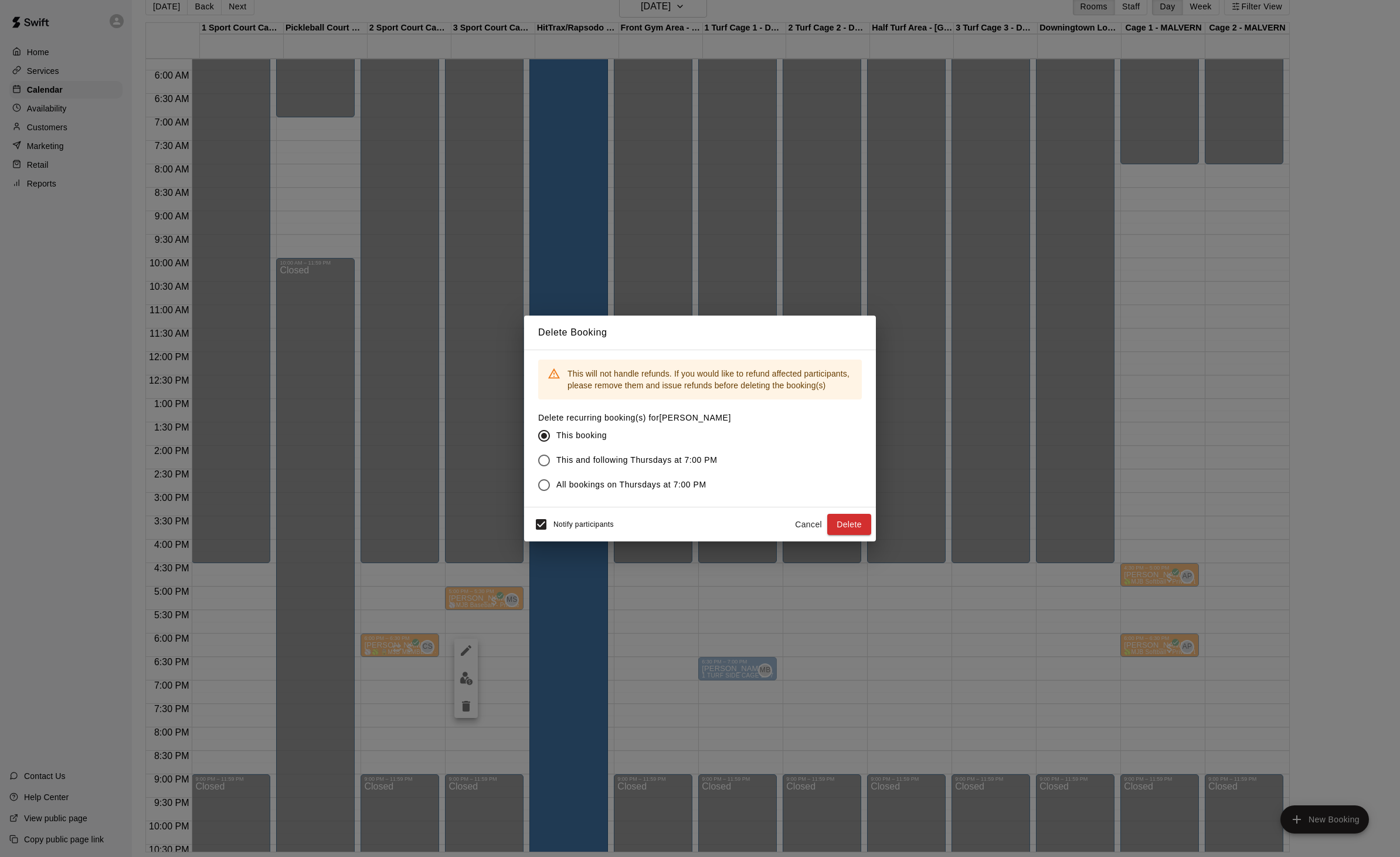
click at [389, 618] on div "Delete Booking This will not handle refunds. If you would like to refund affect…" at bounding box center [700, 428] width 1400 height 857
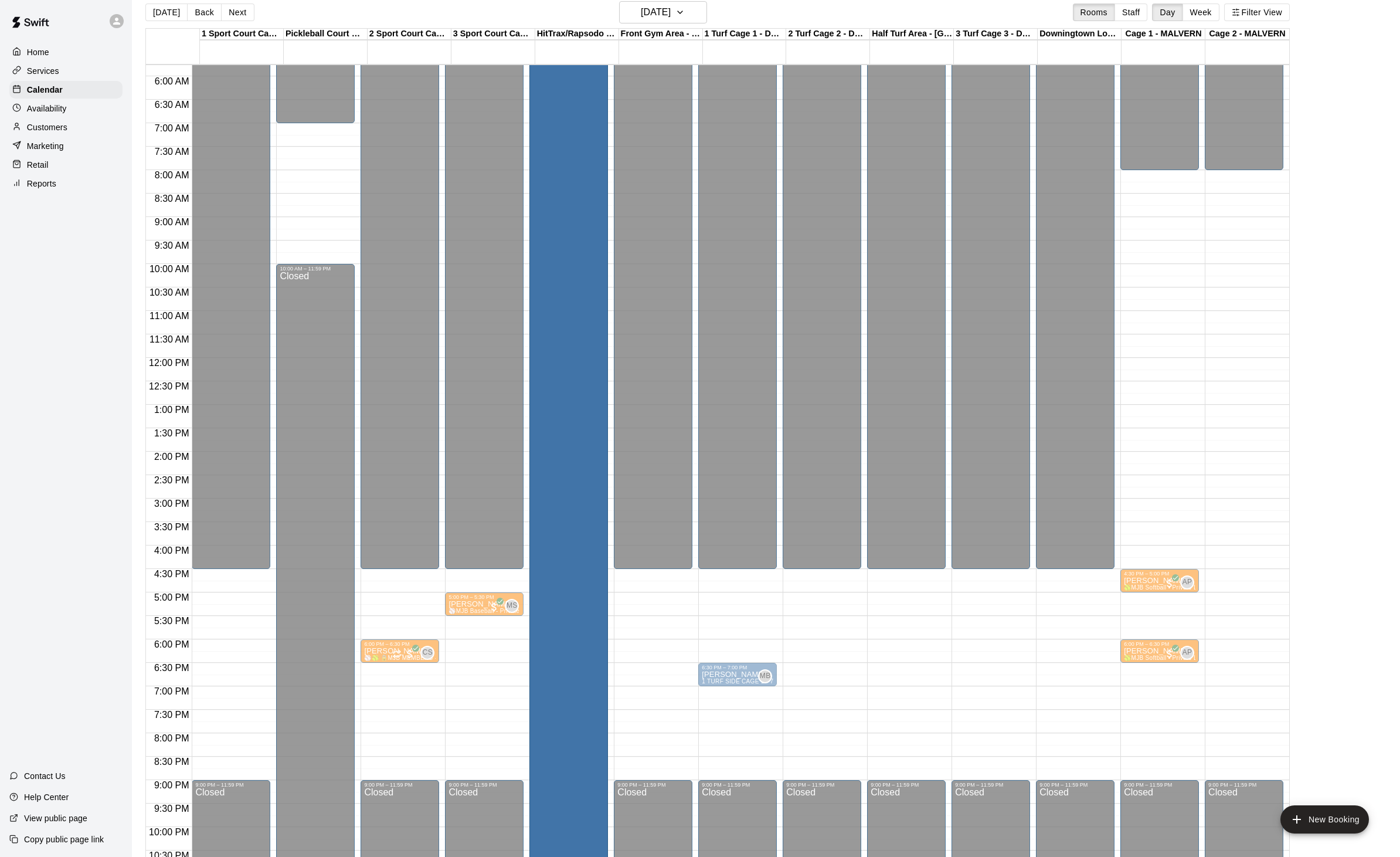
scroll to position [11, 0]
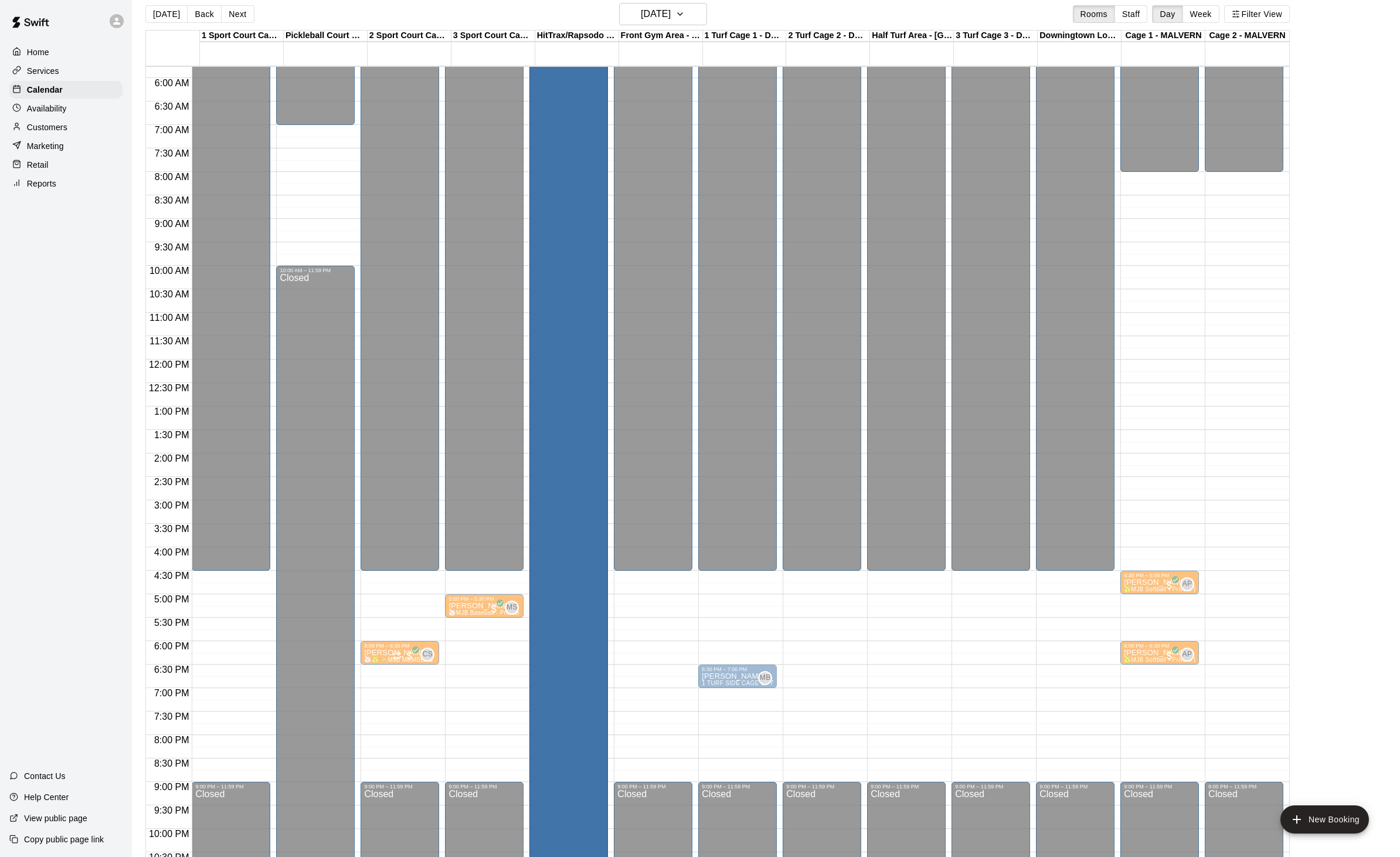
click at [567, 673] on div "Mikayla lesson 3 SPORT COURT CAGE 3 - 70' Cage and PITCHING MACHINE - SPORT COU…" at bounding box center [569, 314] width 71 height 857
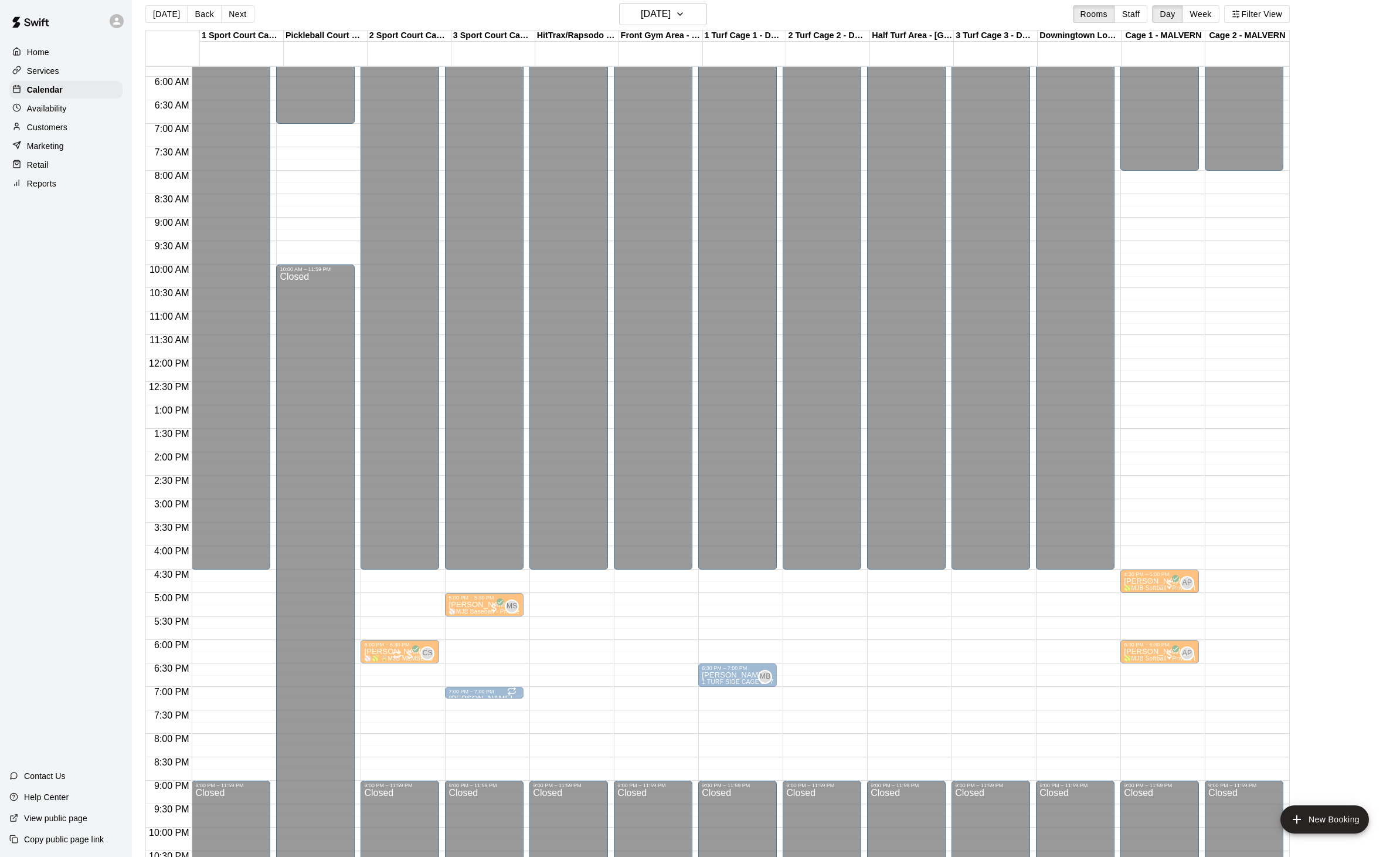
scroll to position [270, 0]
click at [475, 698] on div at bounding box center [484, 698] width 71 height 0
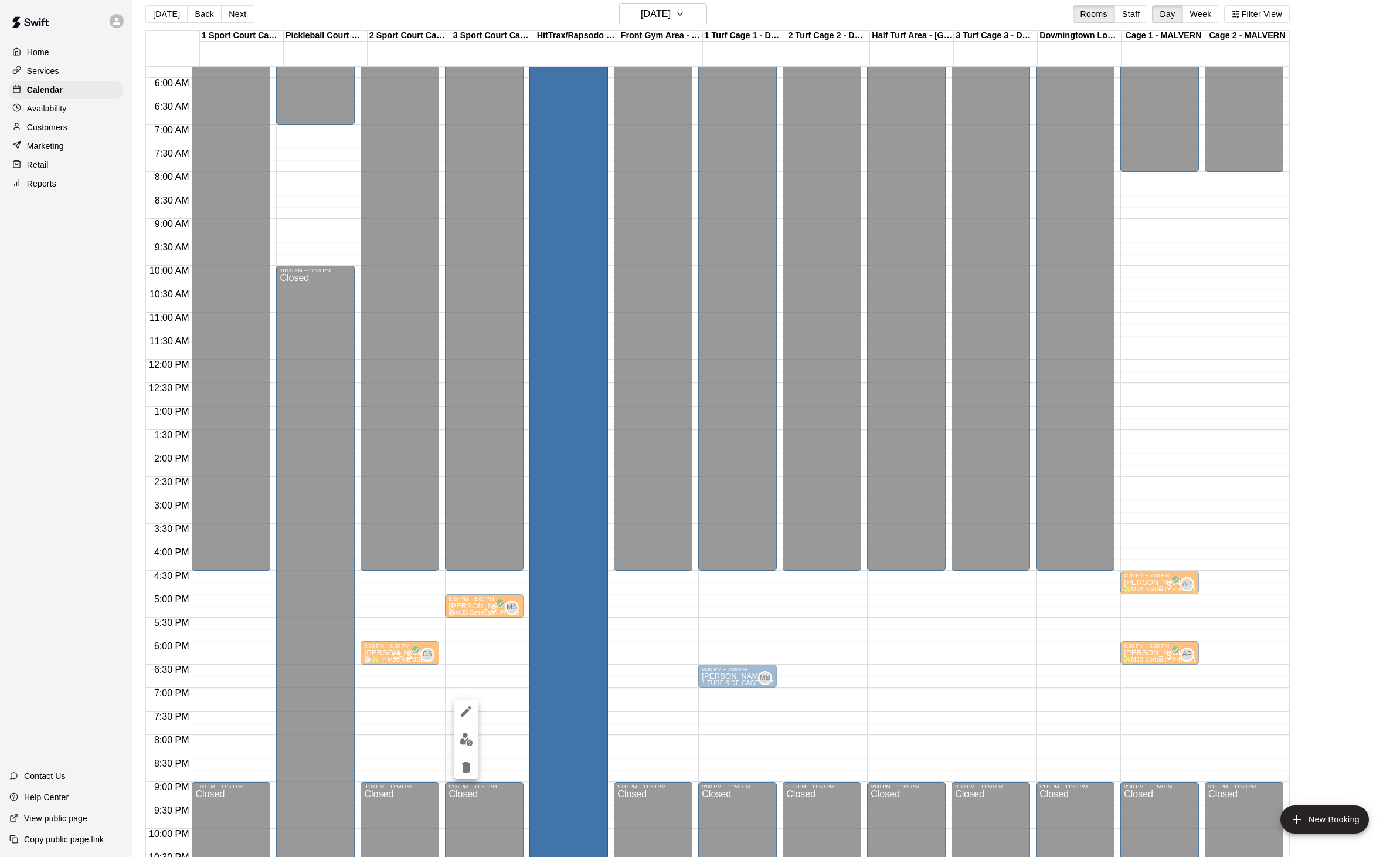
click at [463, 708] on icon "edit" at bounding box center [465, 711] width 14 height 14
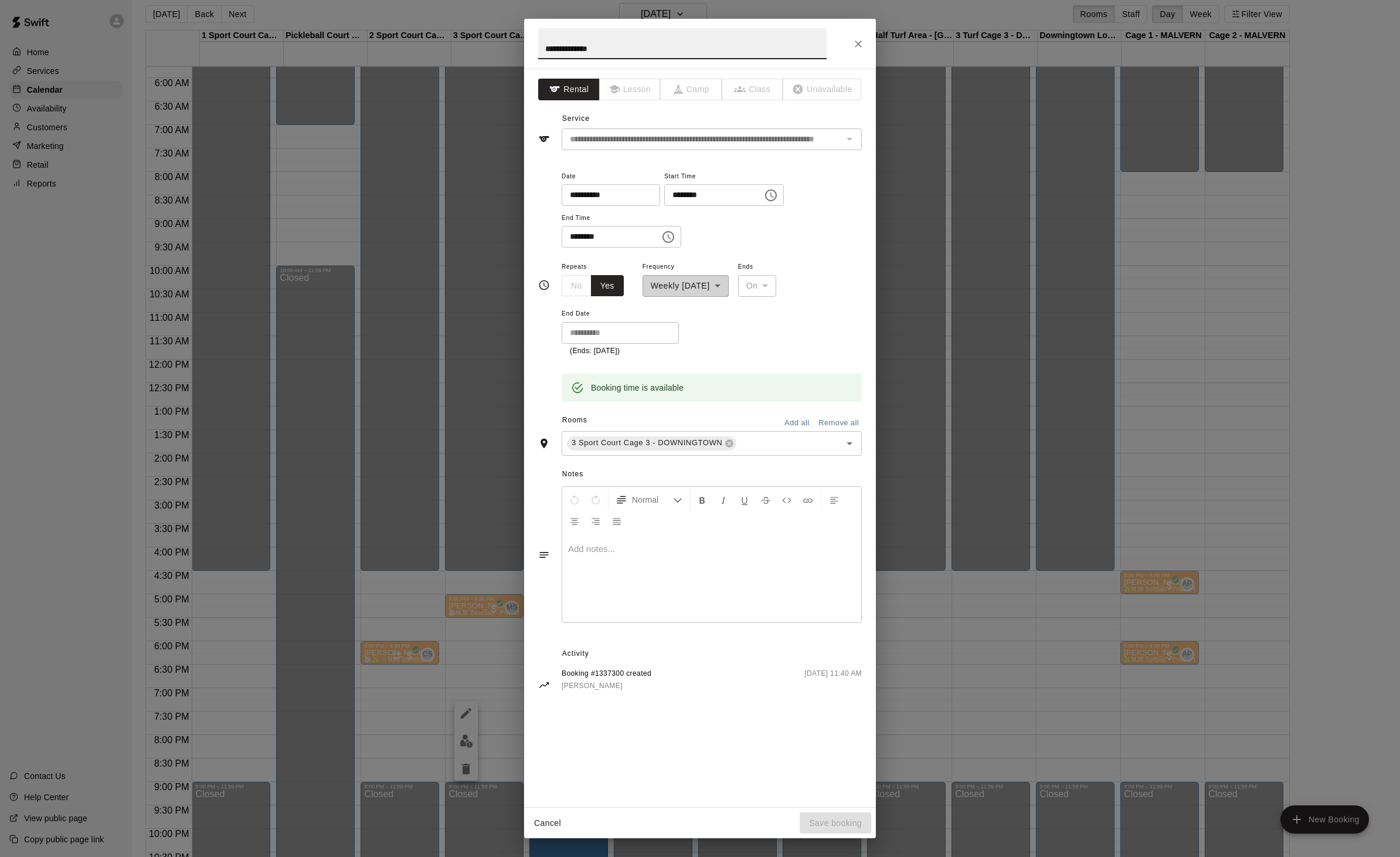
click at [638, 248] on input "********" at bounding box center [607, 236] width 91 height 22
click at [661, 244] on icon "Choose time, selected time is 7:00 PM" at bounding box center [668, 236] width 14 height 14
click at [616, 403] on li "30" at bounding box center [611, 398] width 28 height 22
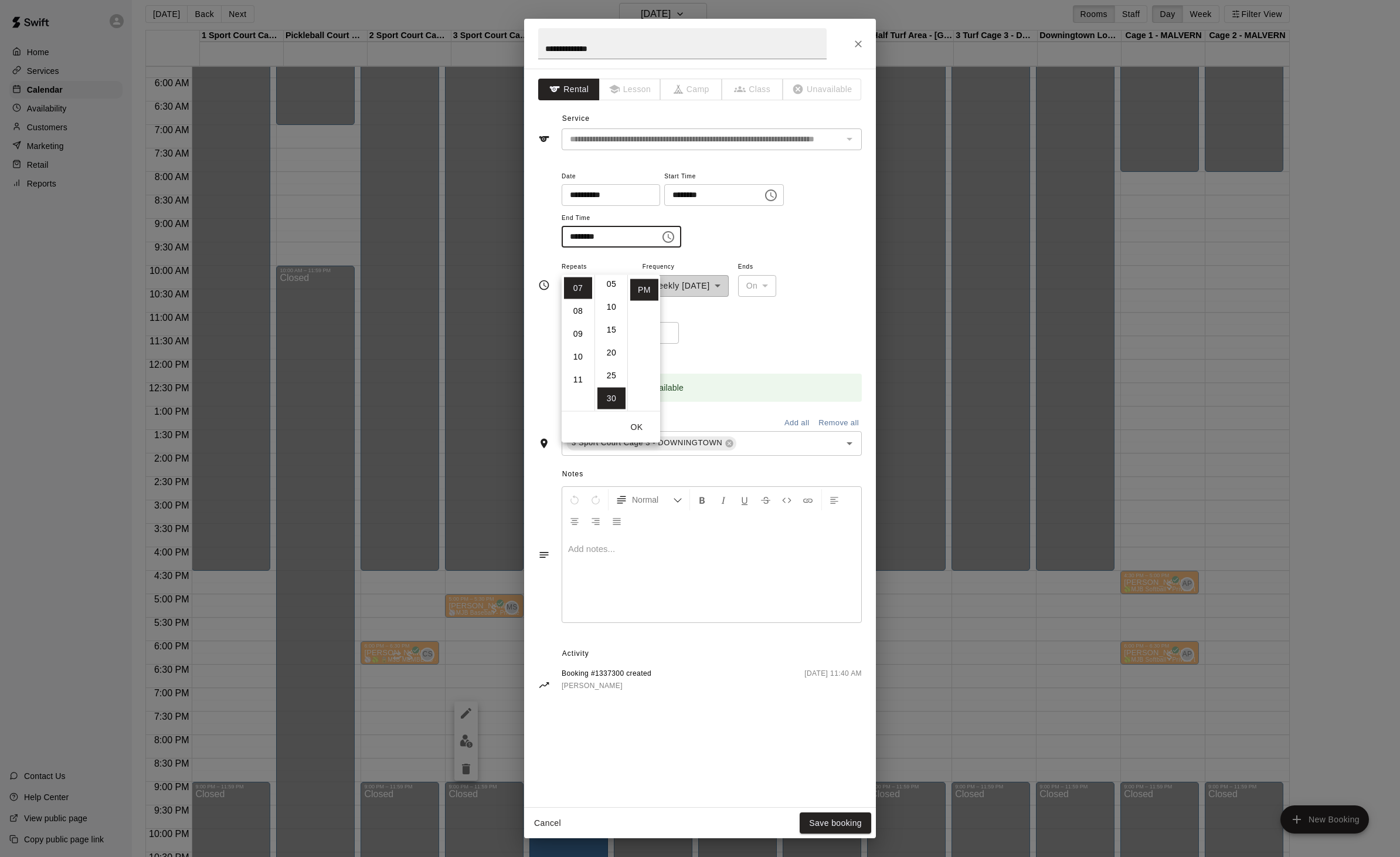
type input "********"
click at [818, 834] on button "Save booking" at bounding box center [835, 823] width 71 height 22
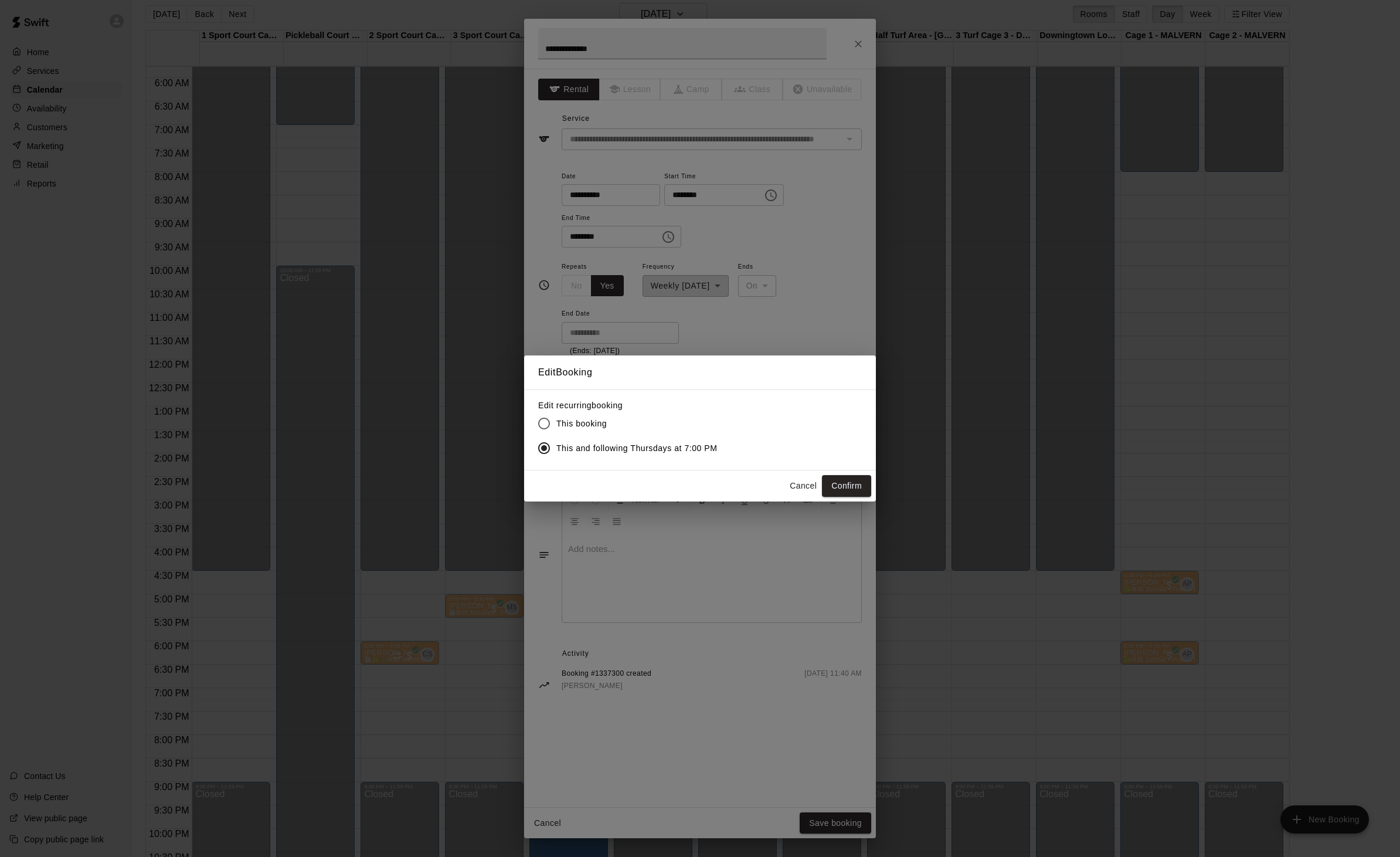
click at [840, 497] on button "Confirm" at bounding box center [846, 486] width 49 height 22
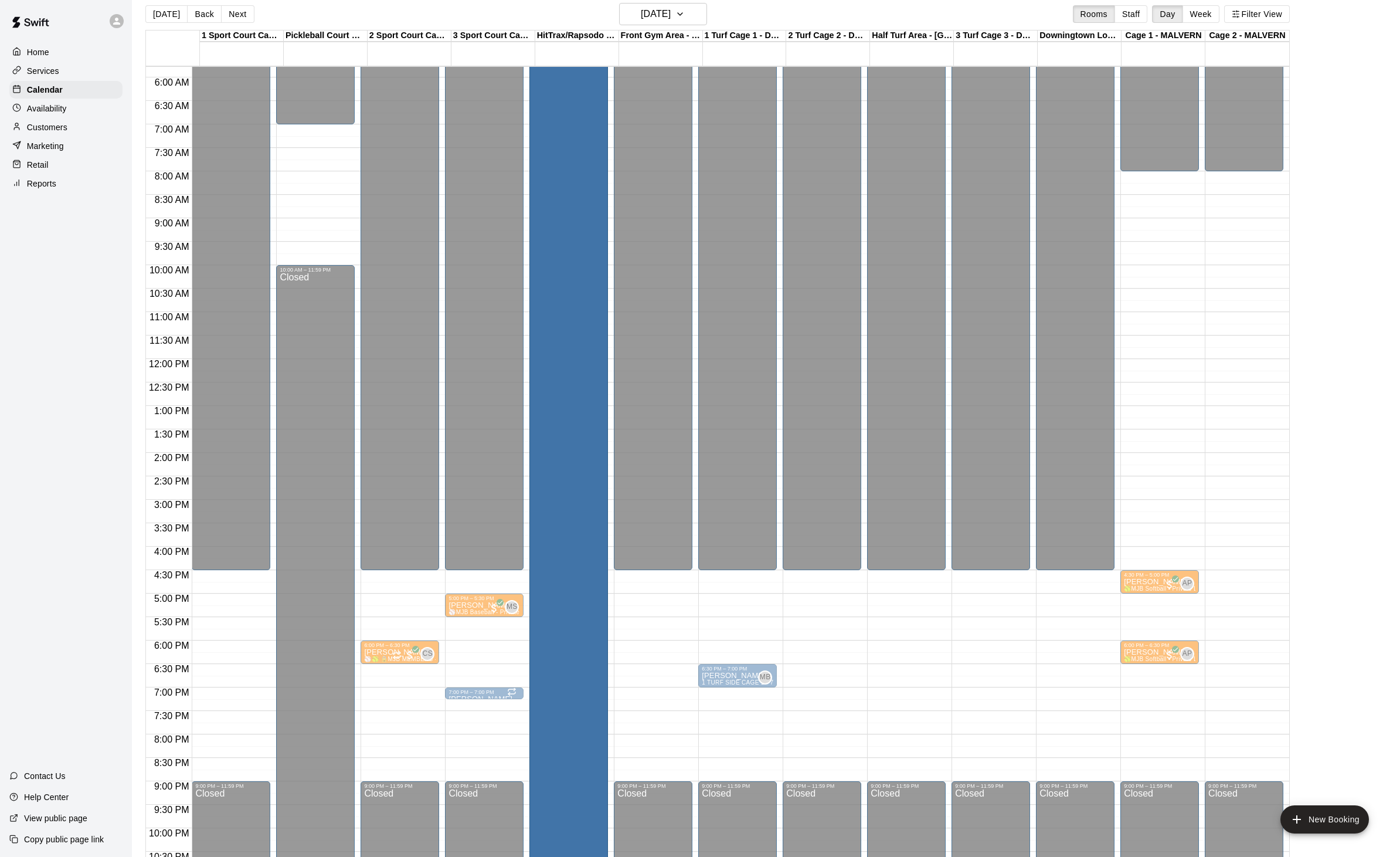
scroll to position [270, 0]
click at [473, 698] on div at bounding box center [484, 698] width 71 height 0
click at [392, 702] on div at bounding box center [700, 428] width 1400 height 857
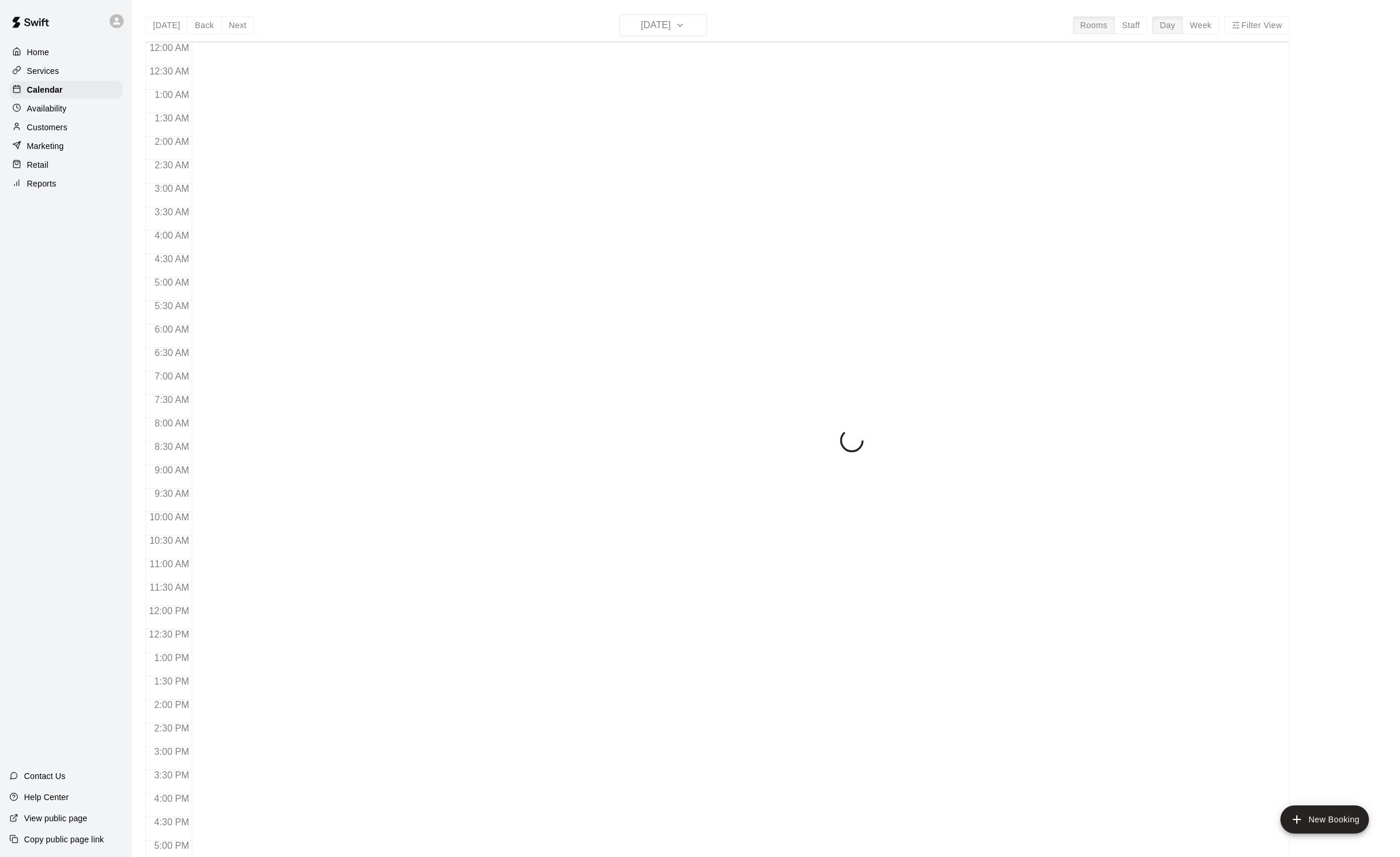
scroll to position [235, 0]
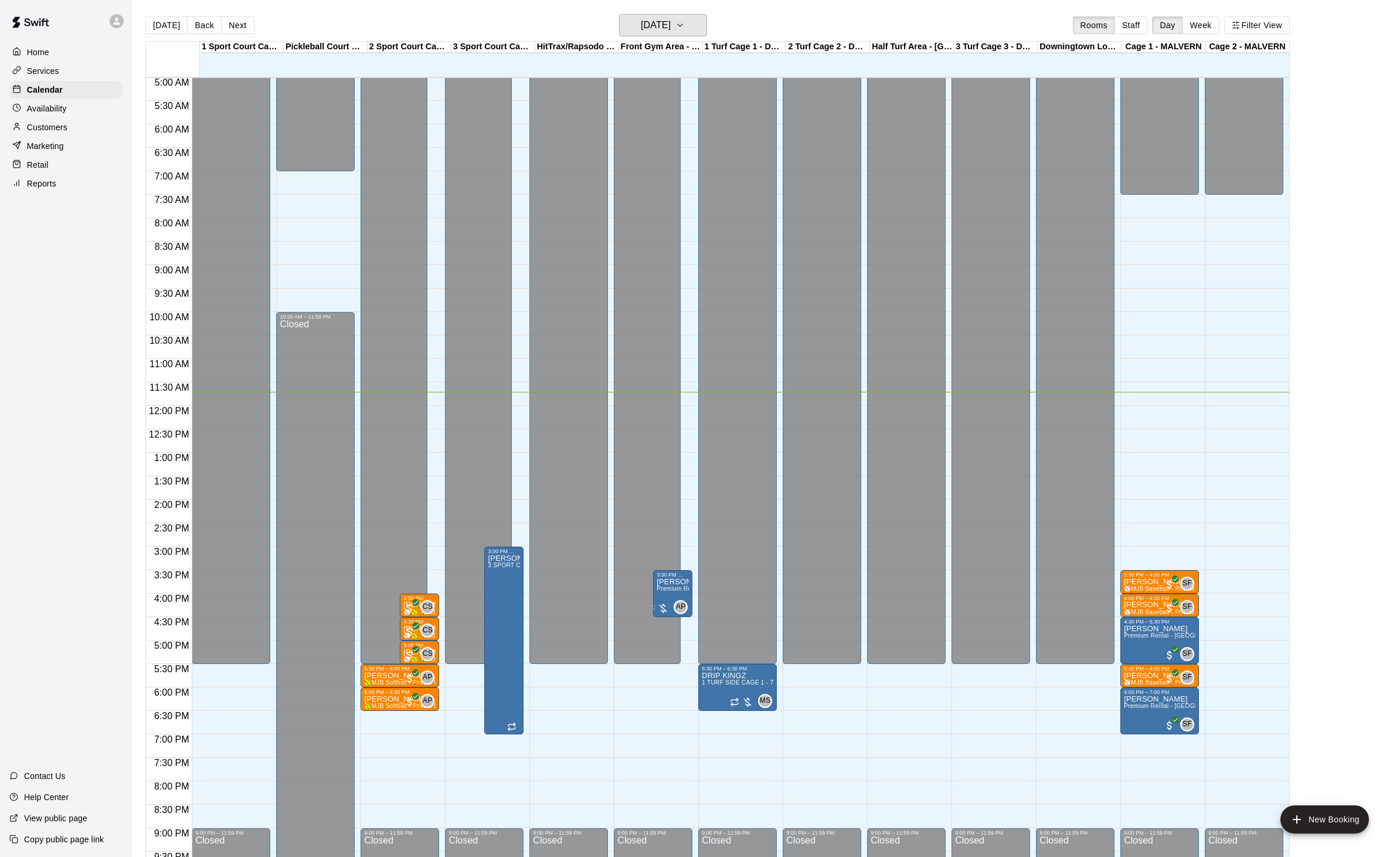
click at [685, 29] on icon "button" at bounding box center [681, 24] width 10 height 14
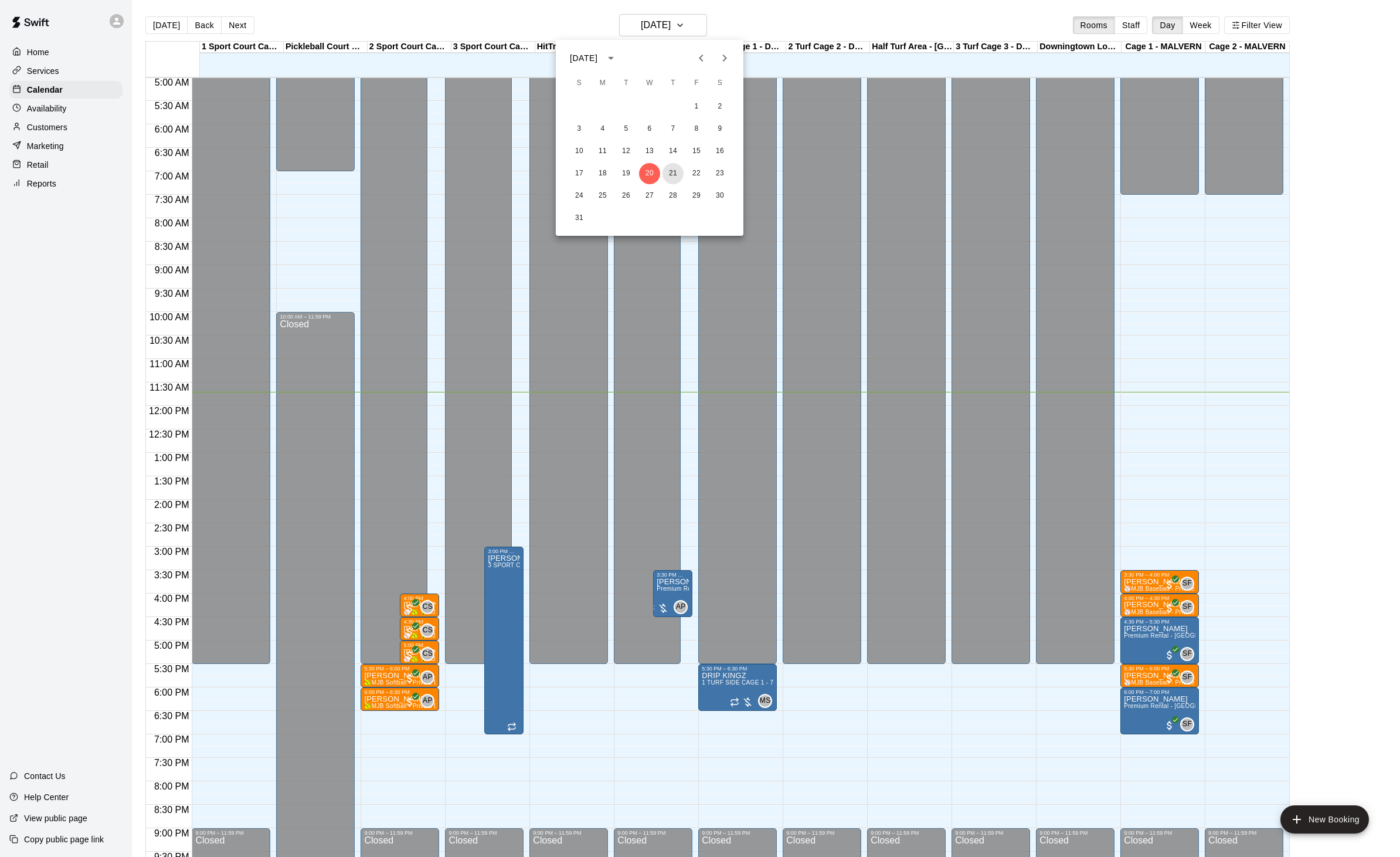
click at [670, 177] on button "21" at bounding box center [673, 173] width 21 height 21
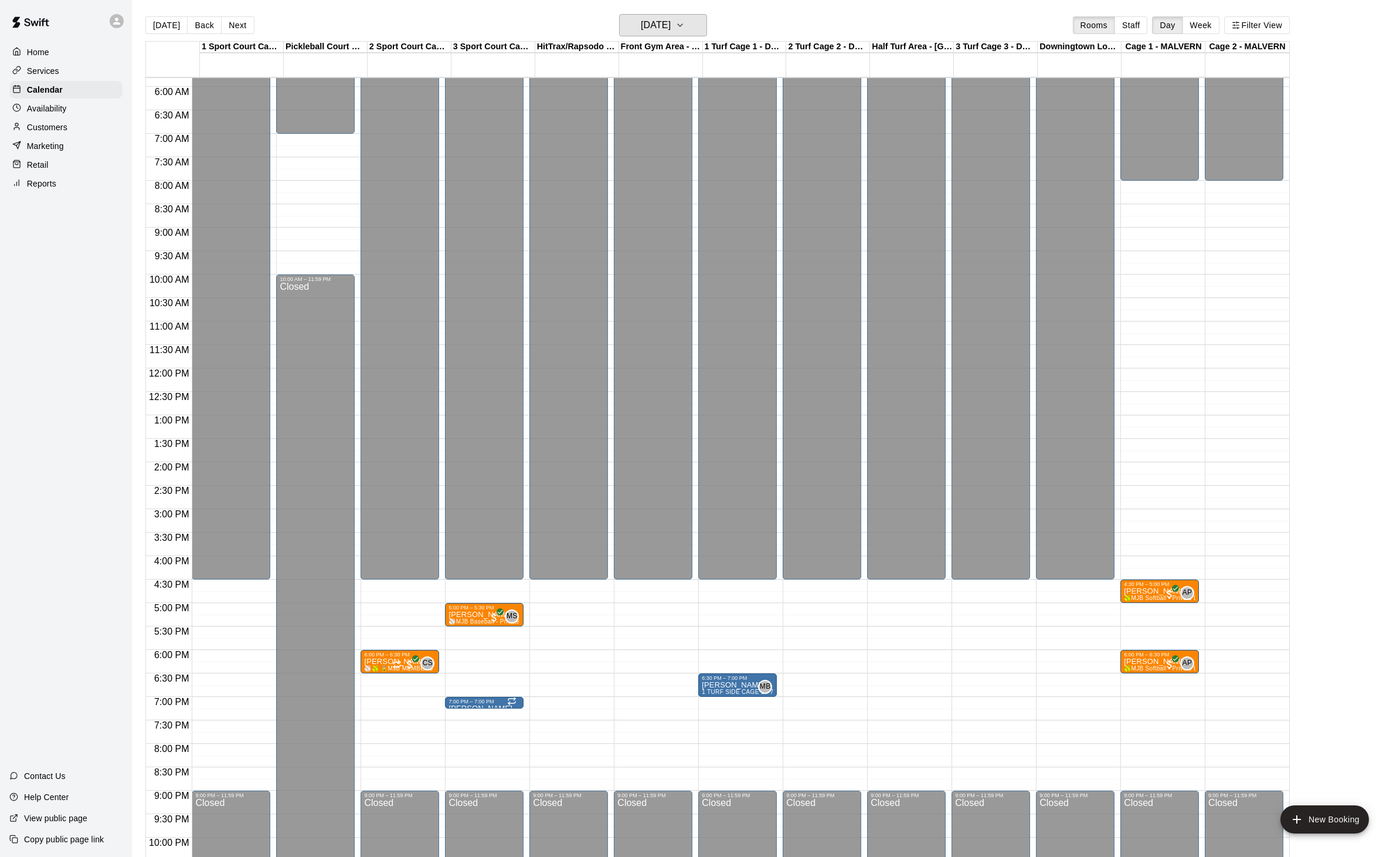
scroll to position [257, 0]
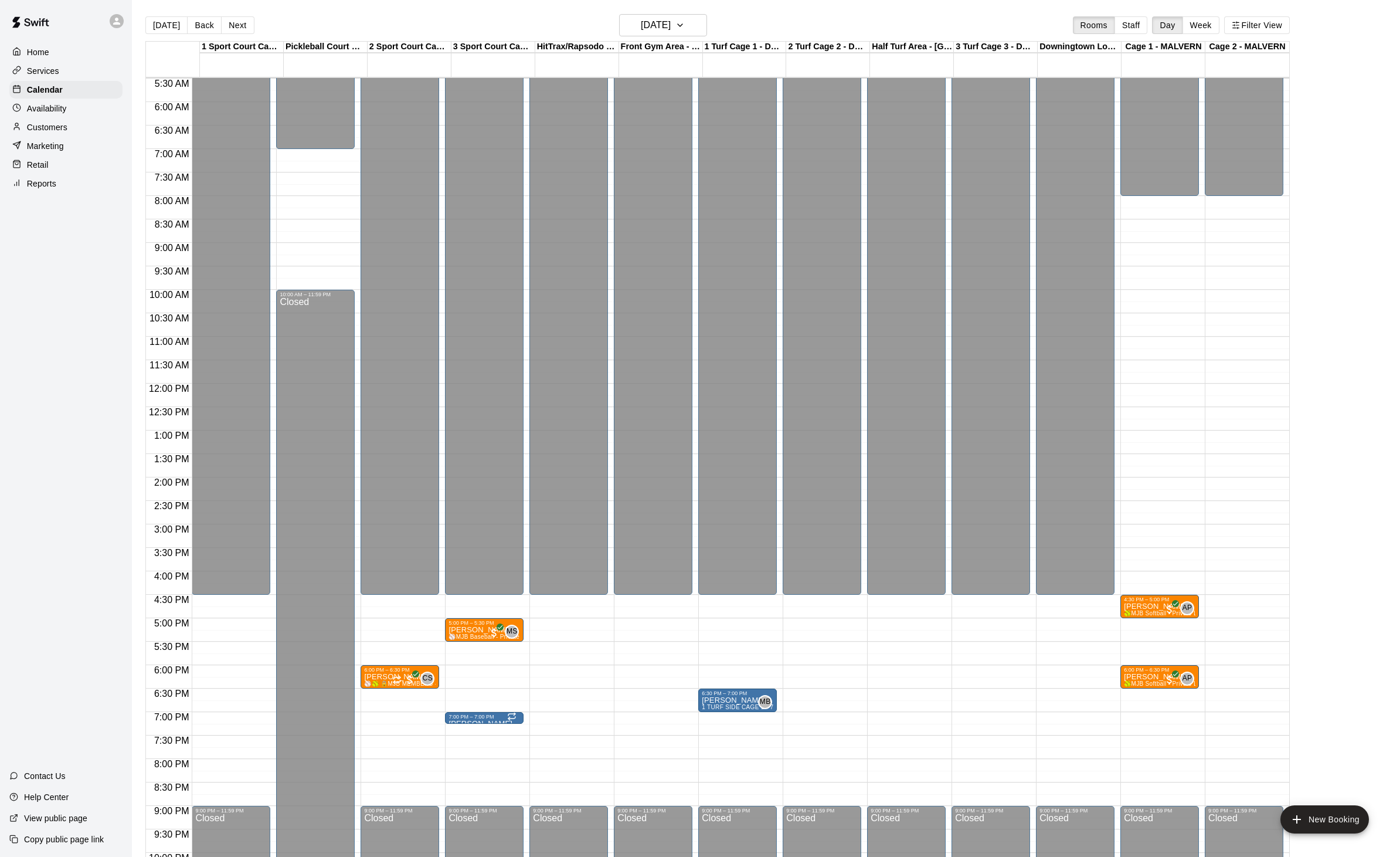
click at [507, 722] on div at bounding box center [484, 722] width 71 height 0
click at [469, 733] on icon "edit" at bounding box center [465, 735] width 14 height 14
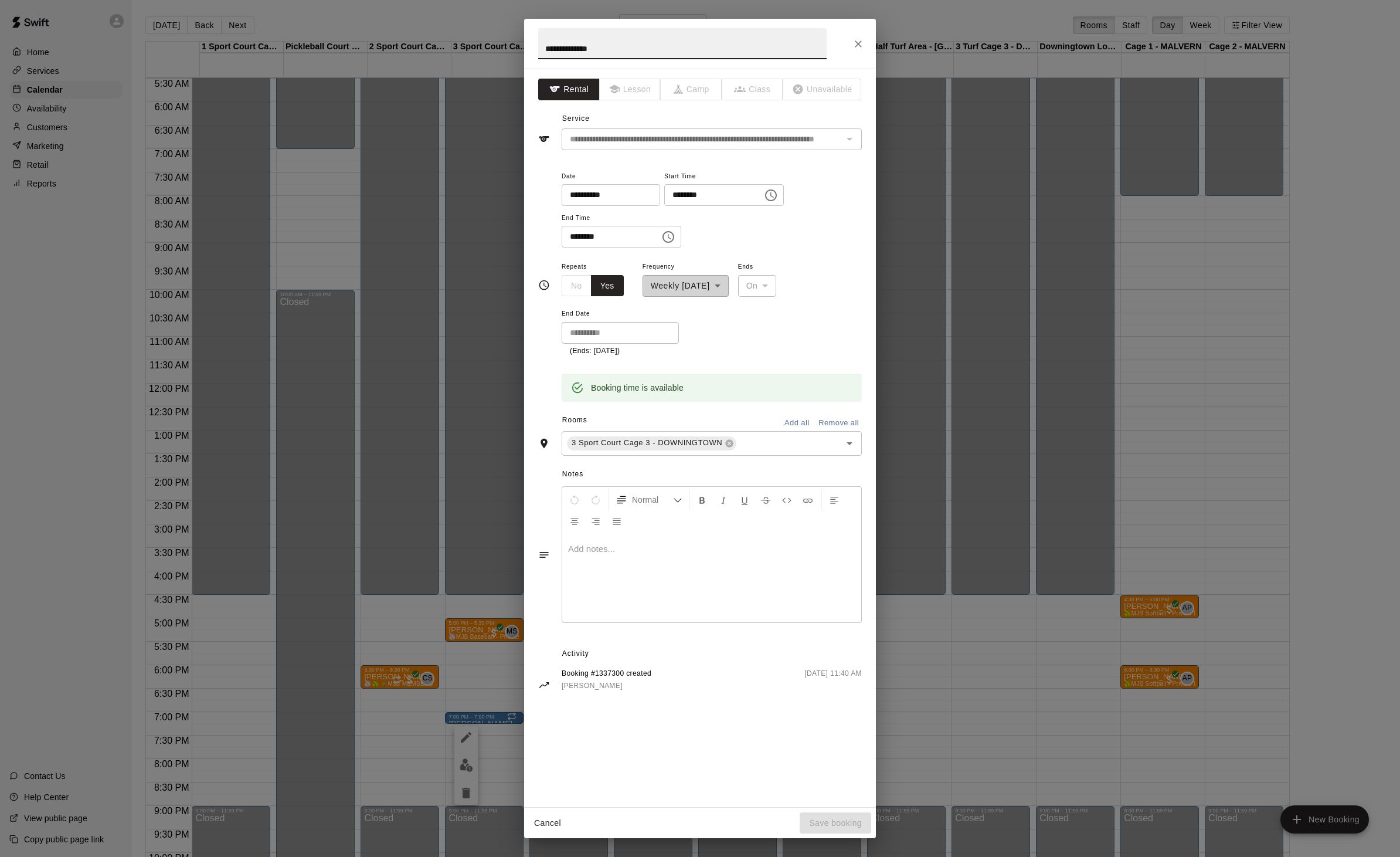
click at [657, 248] on button "Choose time, selected time is 7:00 PM" at bounding box center [668, 236] width 23 height 23
click at [612, 392] on li "30" at bounding box center [611, 391] width 28 height 22
type input "********"
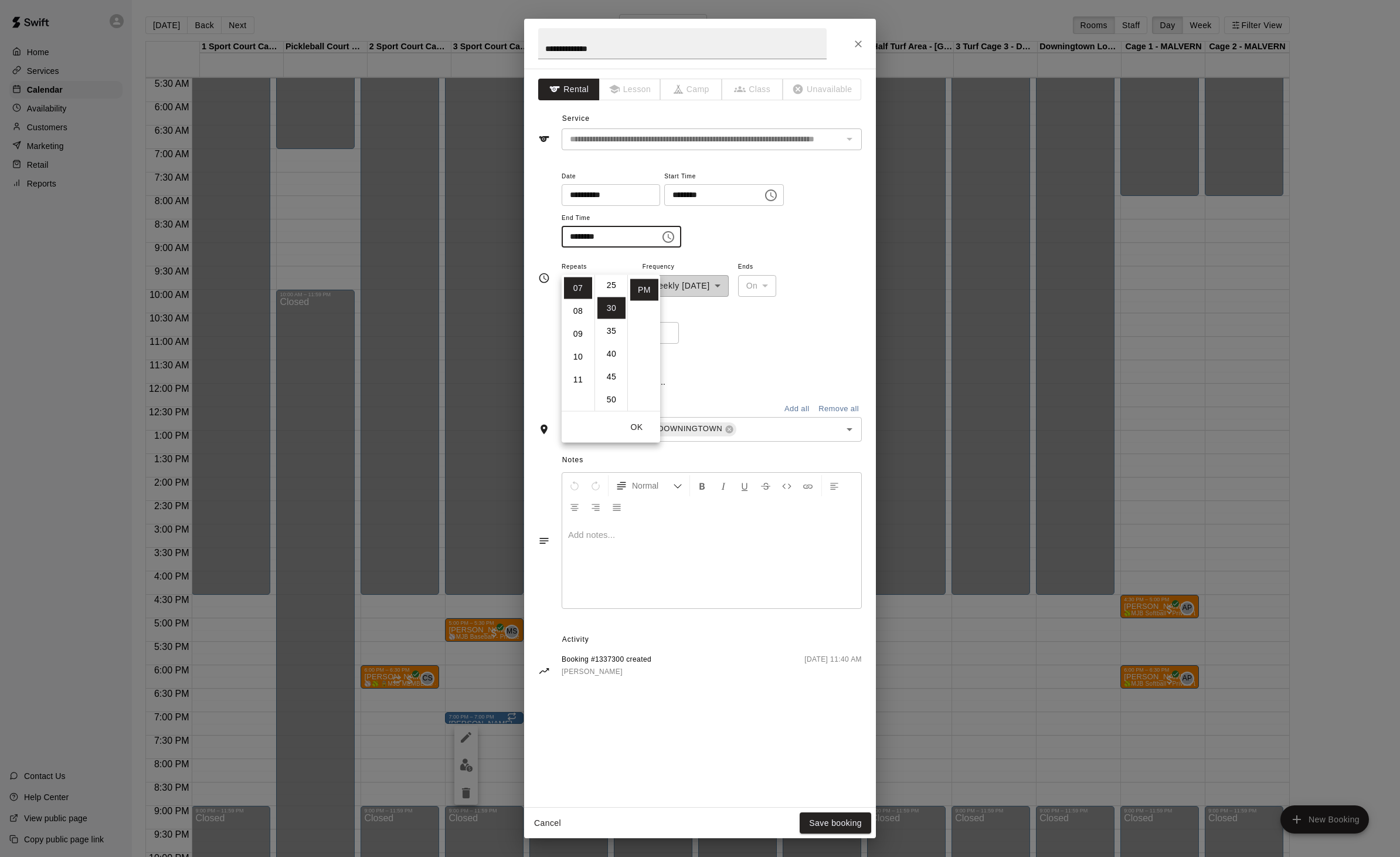
scroll to position [138, 0]
click at [634, 425] on button "OK" at bounding box center [637, 426] width 37 height 22
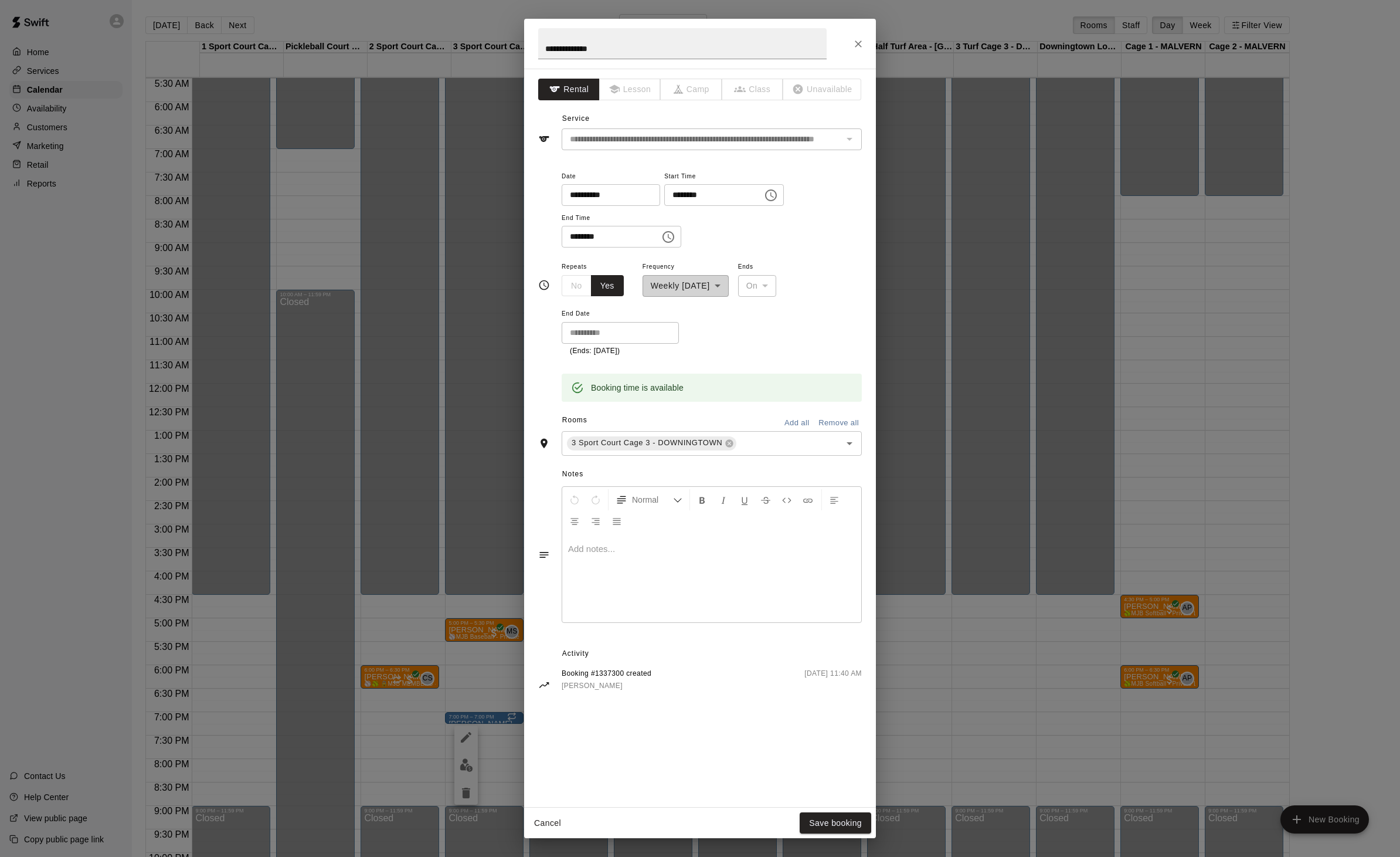
click at [829, 825] on button "Save booking" at bounding box center [835, 823] width 71 height 22
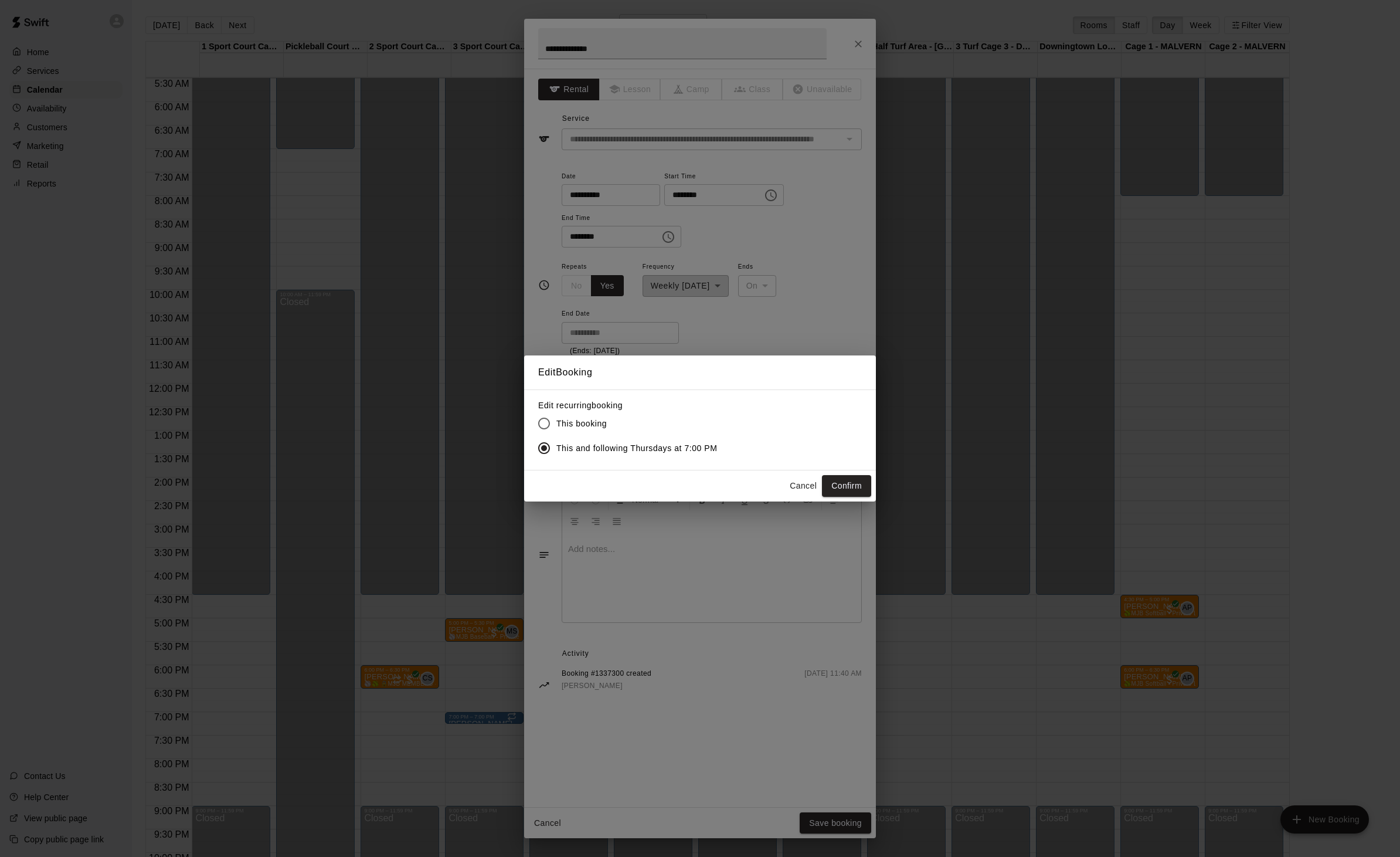
click at [838, 490] on button "Confirm" at bounding box center [846, 486] width 49 height 22
